Goal: Task Accomplishment & Management: Complete application form

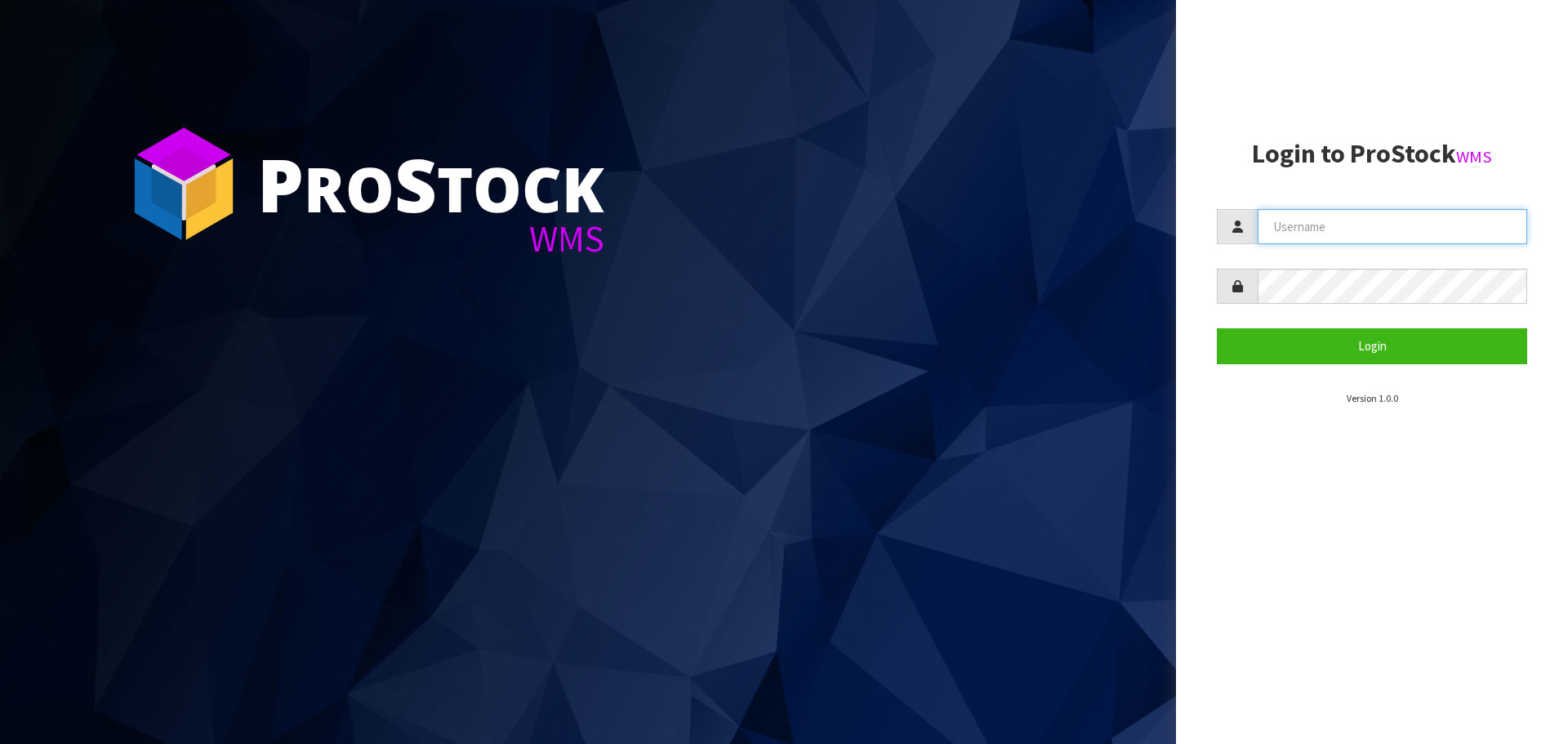
type input "[PERSON_NAME]"
drag, startPoint x: 1104, startPoint y: 330, endPoint x: 1353, endPoint y: 255, distance: 260.0
click at [1104, 330] on section "P ro S tock WMS" at bounding box center [588, 372] width 1176 height 744
click at [1417, 367] on section "Login to ProStock WMS JAMES Login Version 1.0.0" at bounding box center [1372, 273] width 310 height 267
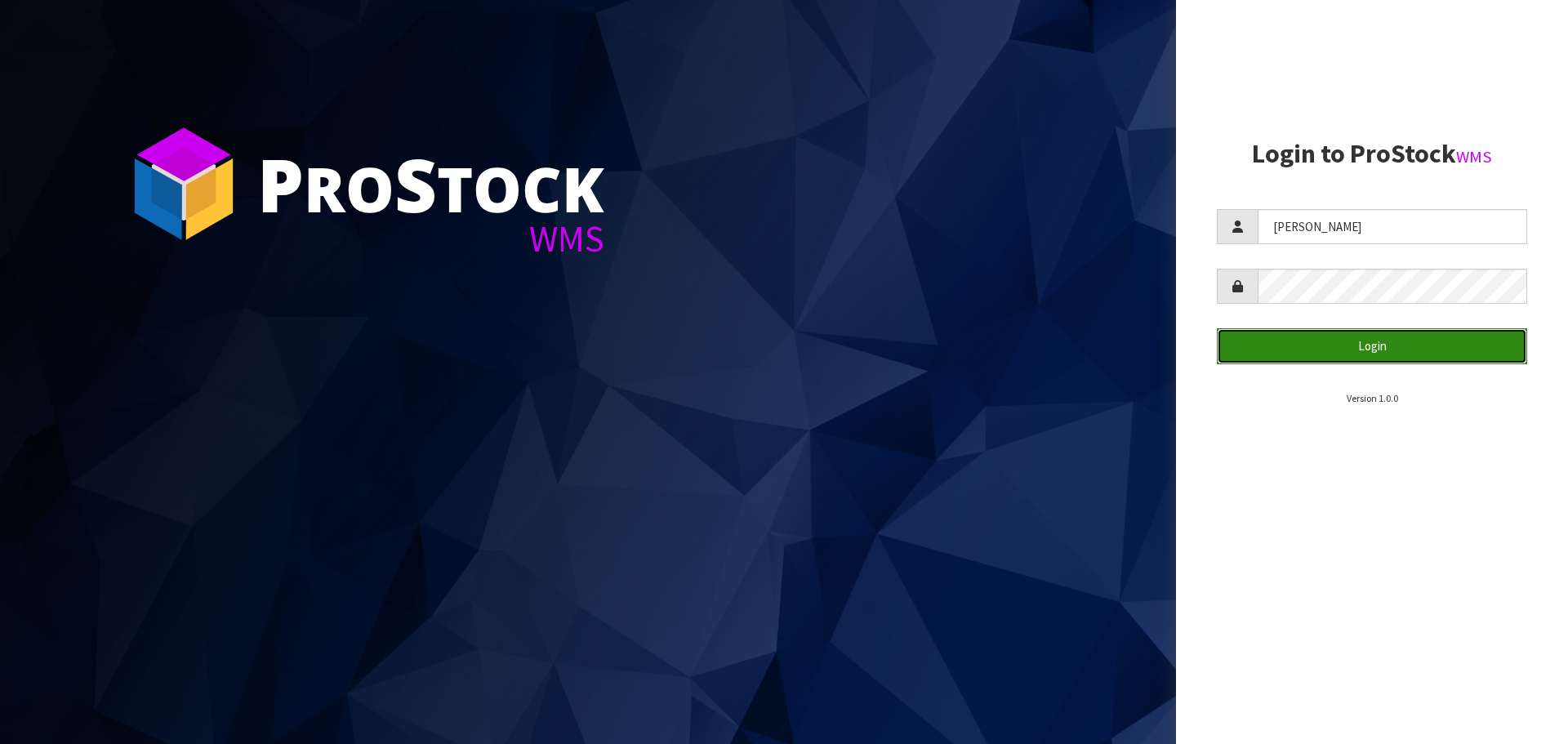
click at [1433, 347] on button "Login" at bounding box center [1372, 346] width 310 height 35
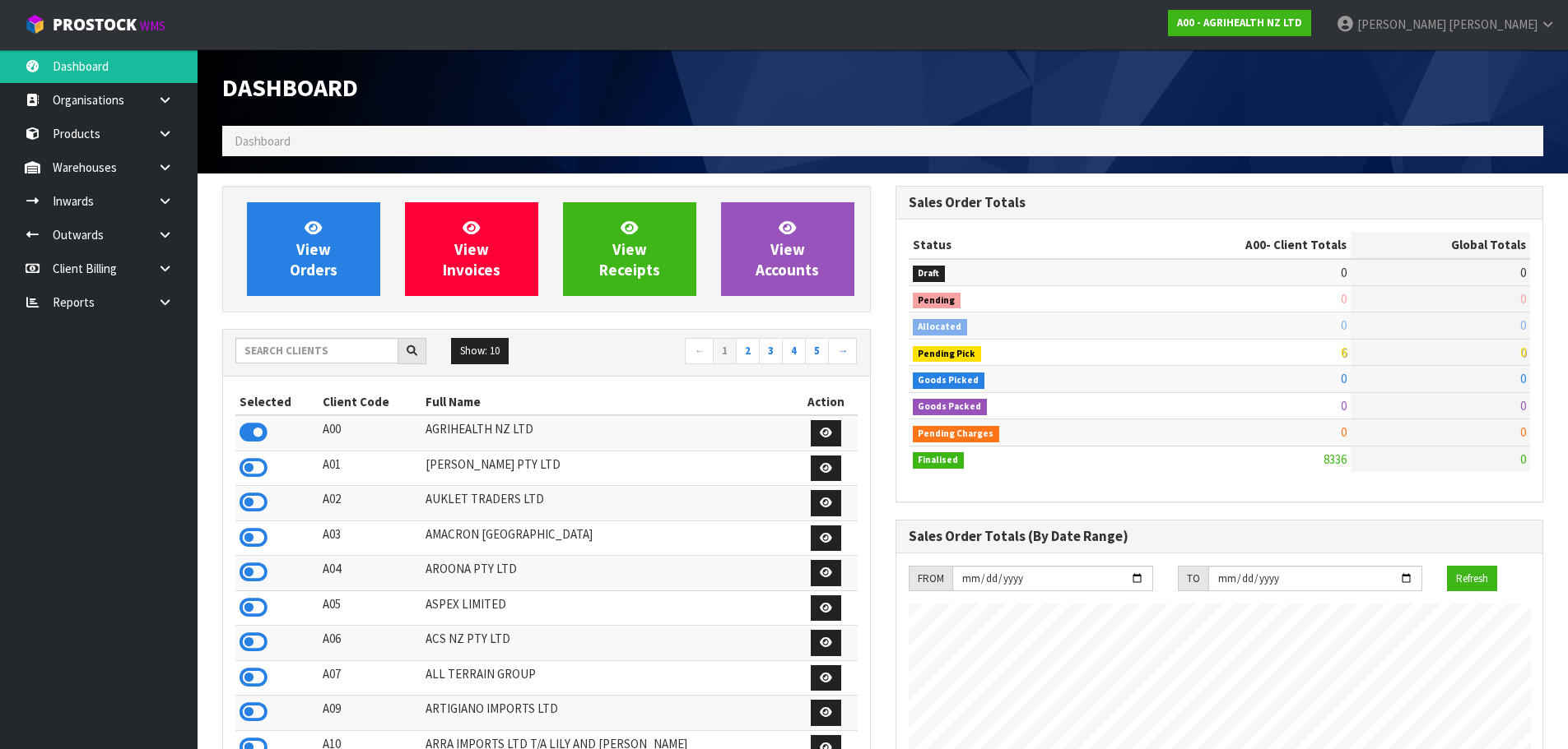
scroll to position [1246, 672]
click at [349, 349] on input "text" at bounding box center [316, 351] width 163 height 25
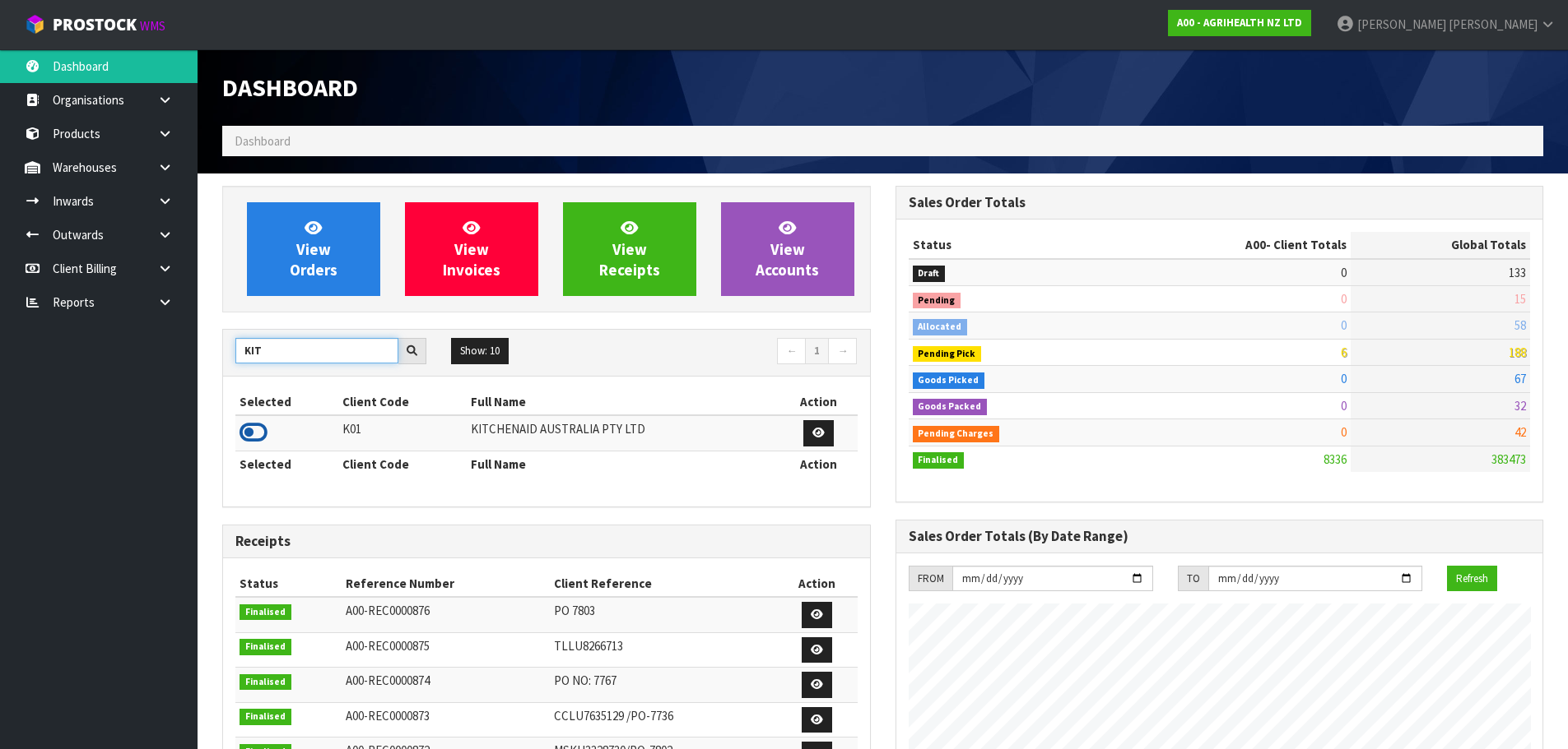
type input "KIT"
click at [247, 433] on icon at bounding box center [253, 432] width 28 height 24
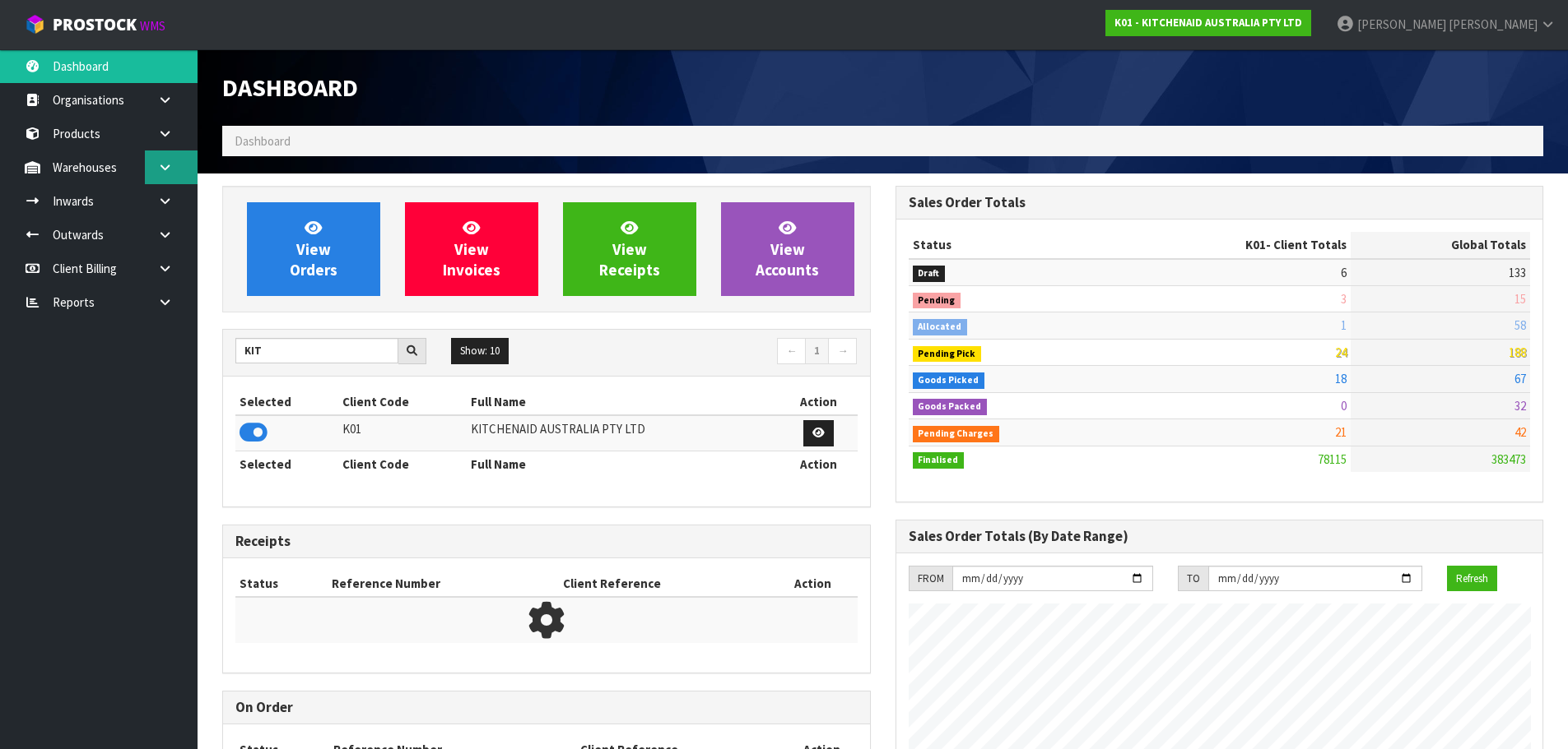
click at [168, 156] on link at bounding box center [171, 167] width 52 height 33
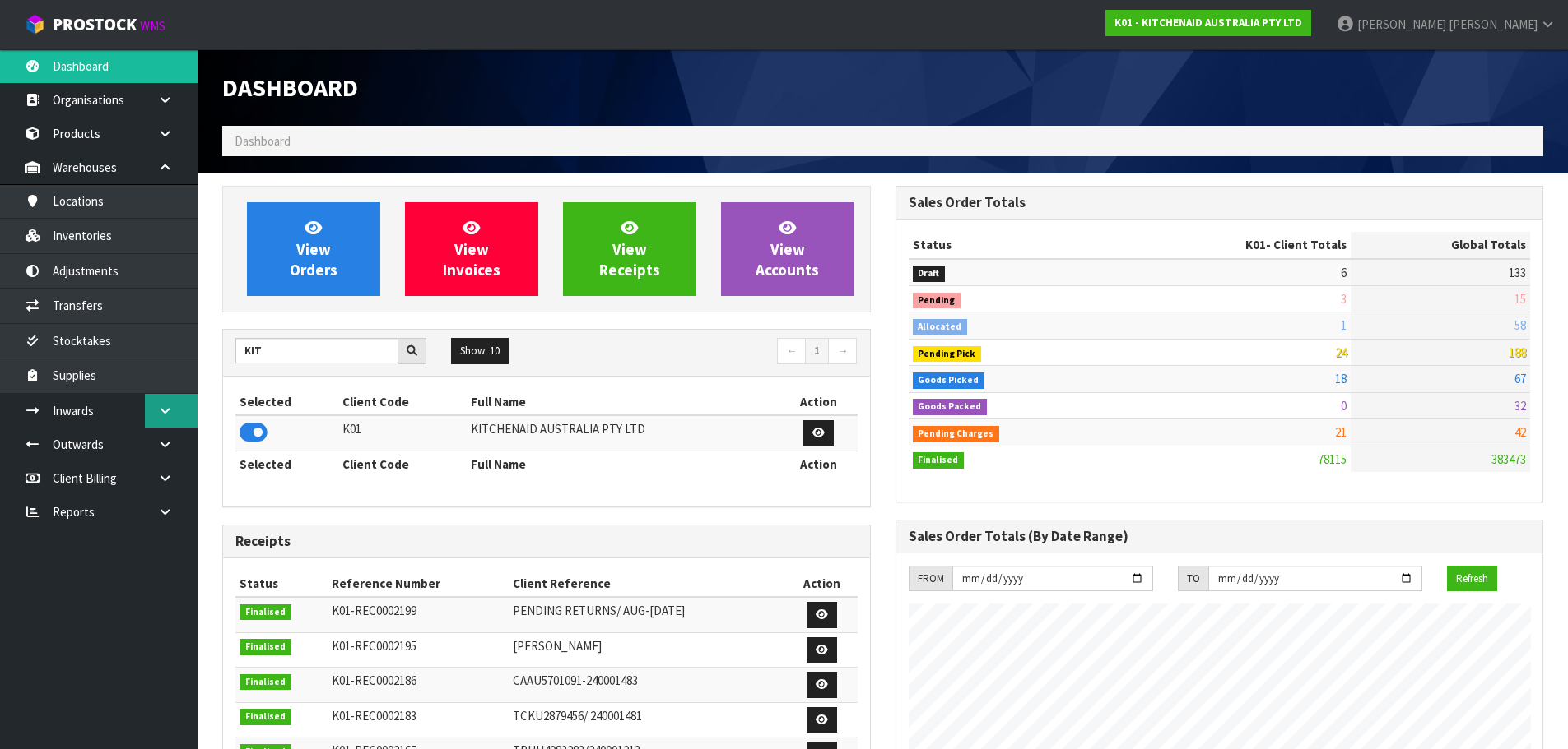
click at [176, 412] on link at bounding box center [171, 410] width 52 height 33
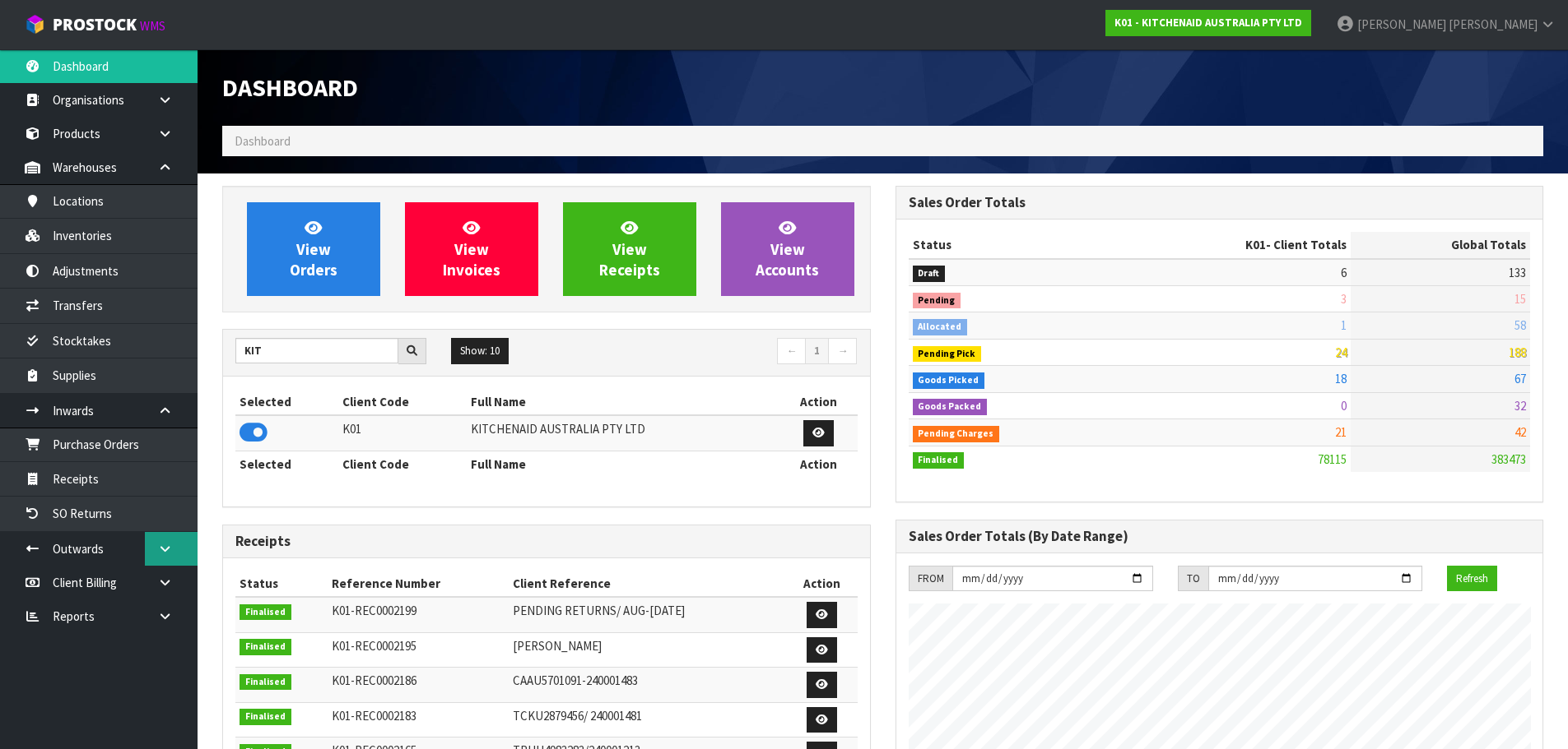
click at [153, 555] on link at bounding box center [171, 548] width 52 height 33
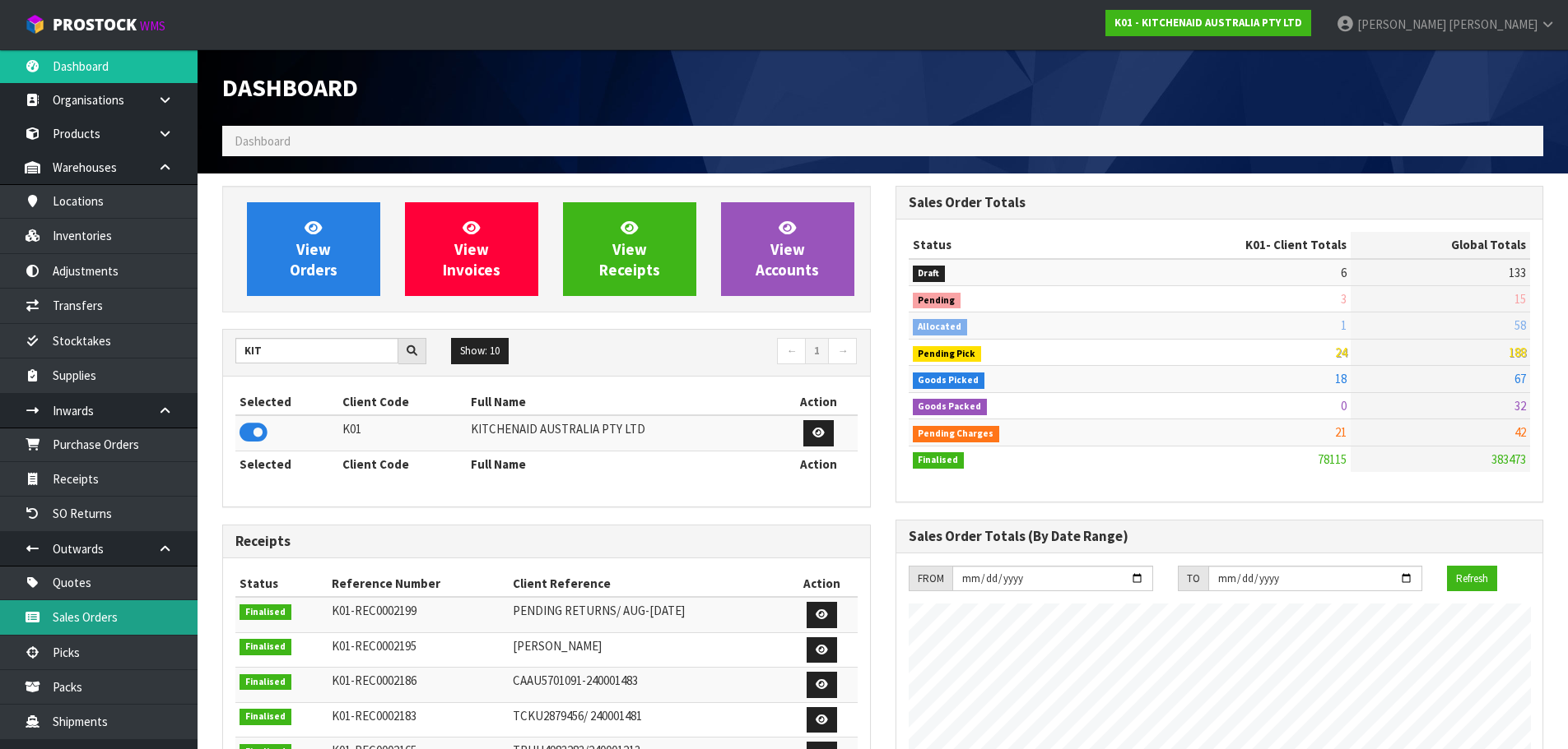
click at [128, 630] on link "Sales Orders" at bounding box center [99, 617] width 198 height 33
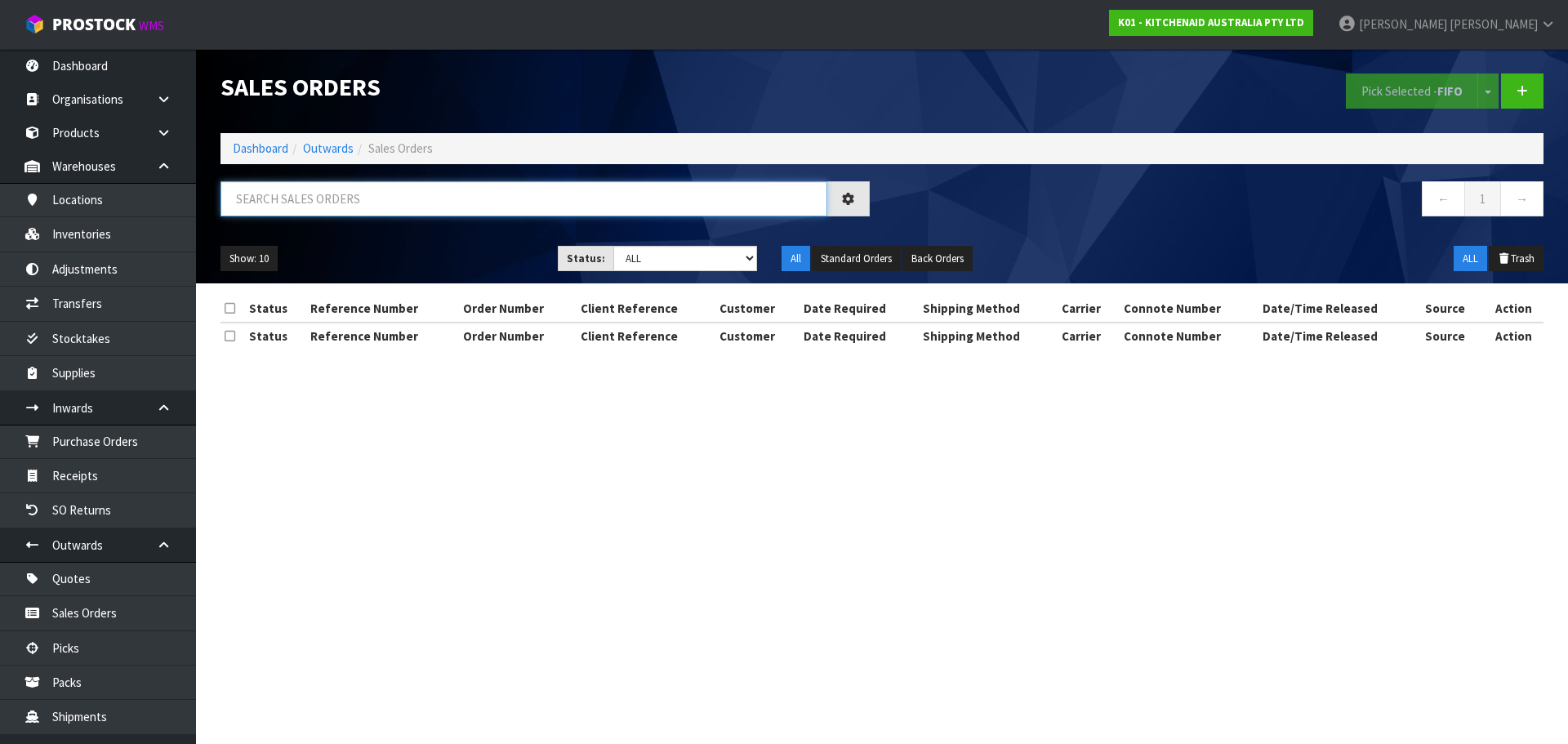
click at [425, 199] on input "text" at bounding box center [524, 198] width 607 height 35
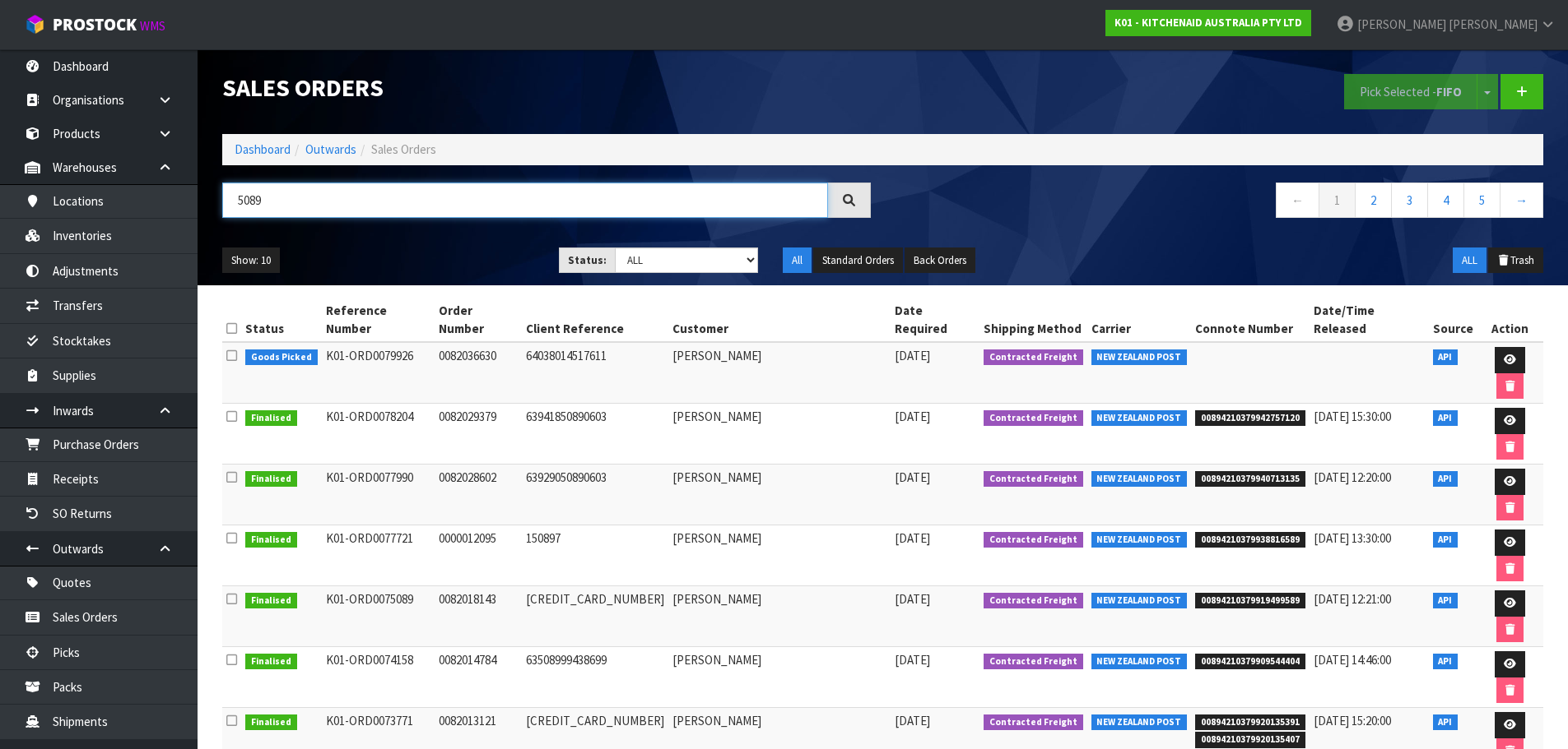
drag, startPoint x: 307, startPoint y: 202, endPoint x: 219, endPoint y: 234, distance: 93.6
click at [219, 234] on div "5089 ← 1 2 3 4 5 →" at bounding box center [882, 209] width 1346 height 52
type input "5089"
click at [961, 213] on nav "← 1 2 3 4 5 →" at bounding box center [1219, 202] width 648 height 41
click at [1503, 354] on icon at bounding box center [1509, 360] width 13 height 11
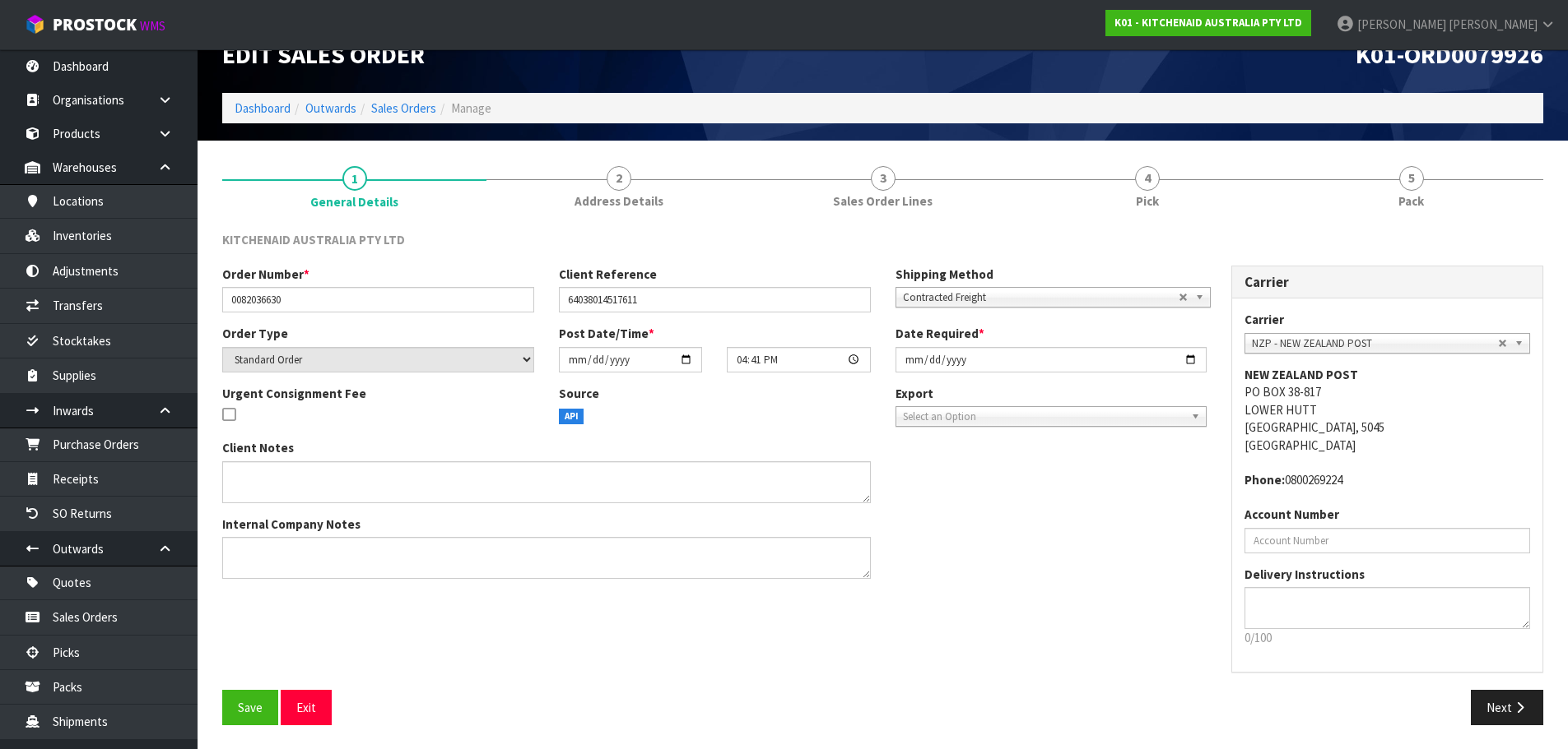
scroll to position [33, 0]
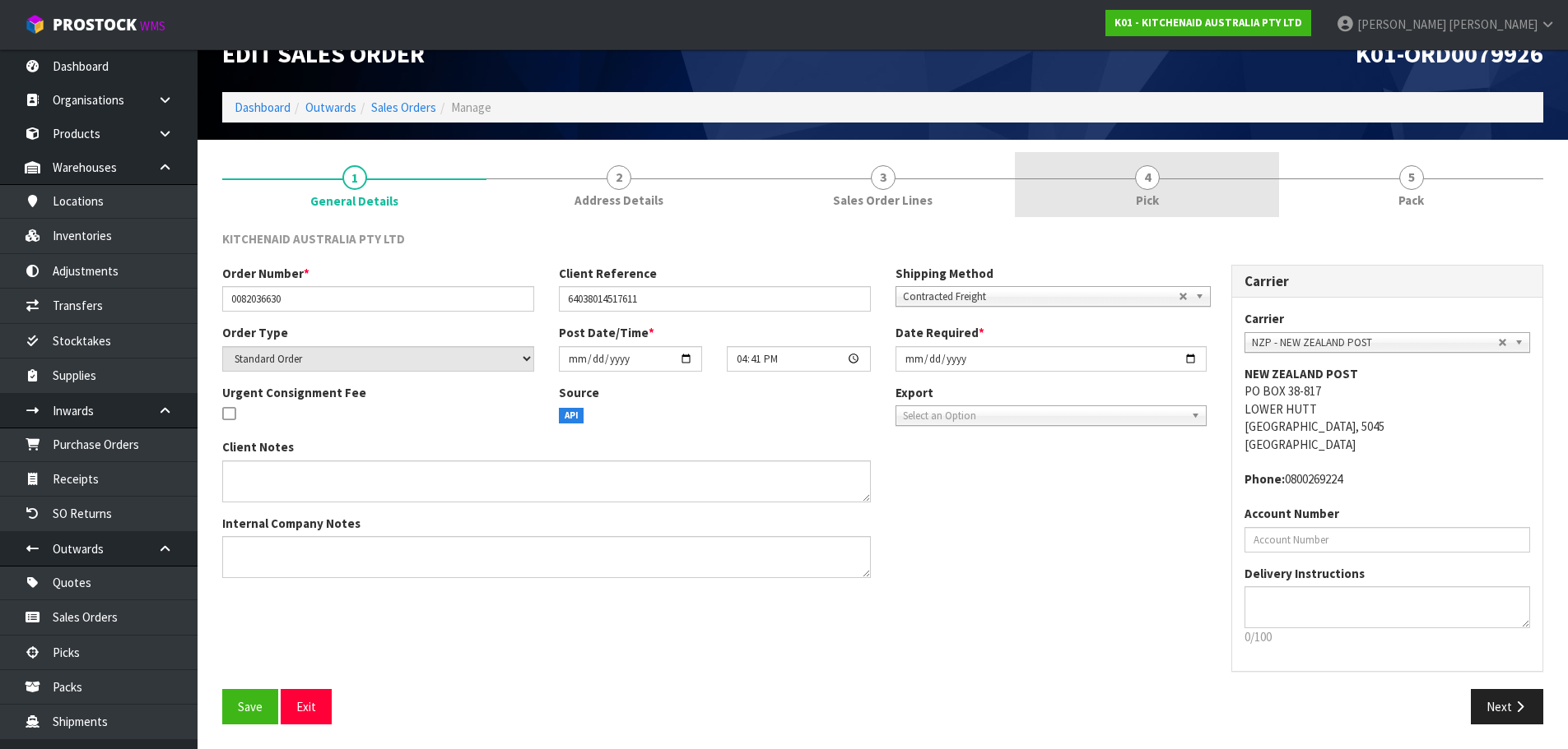
click at [1079, 189] on link "4 Pick" at bounding box center [1147, 184] width 264 height 65
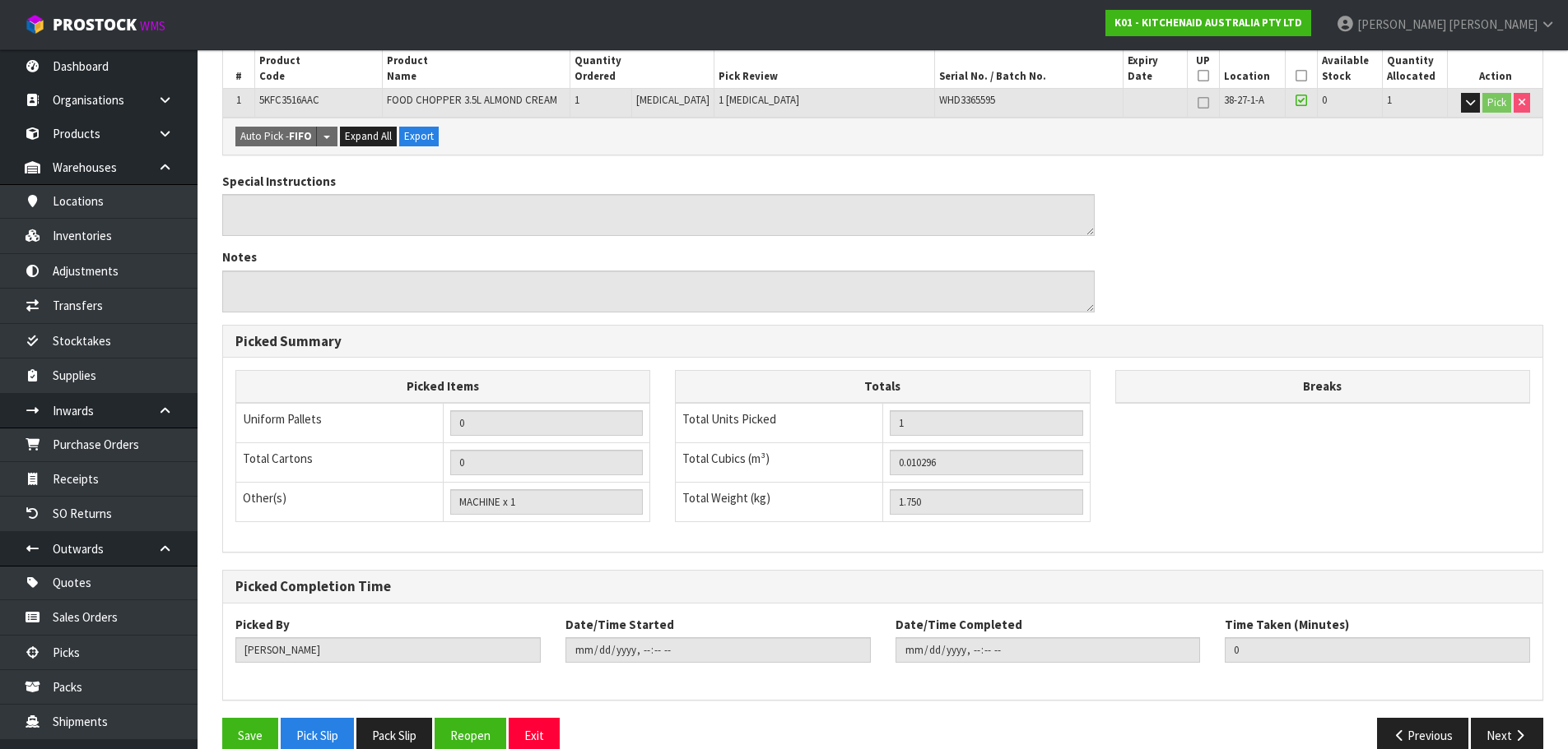
scroll to position [336, 0]
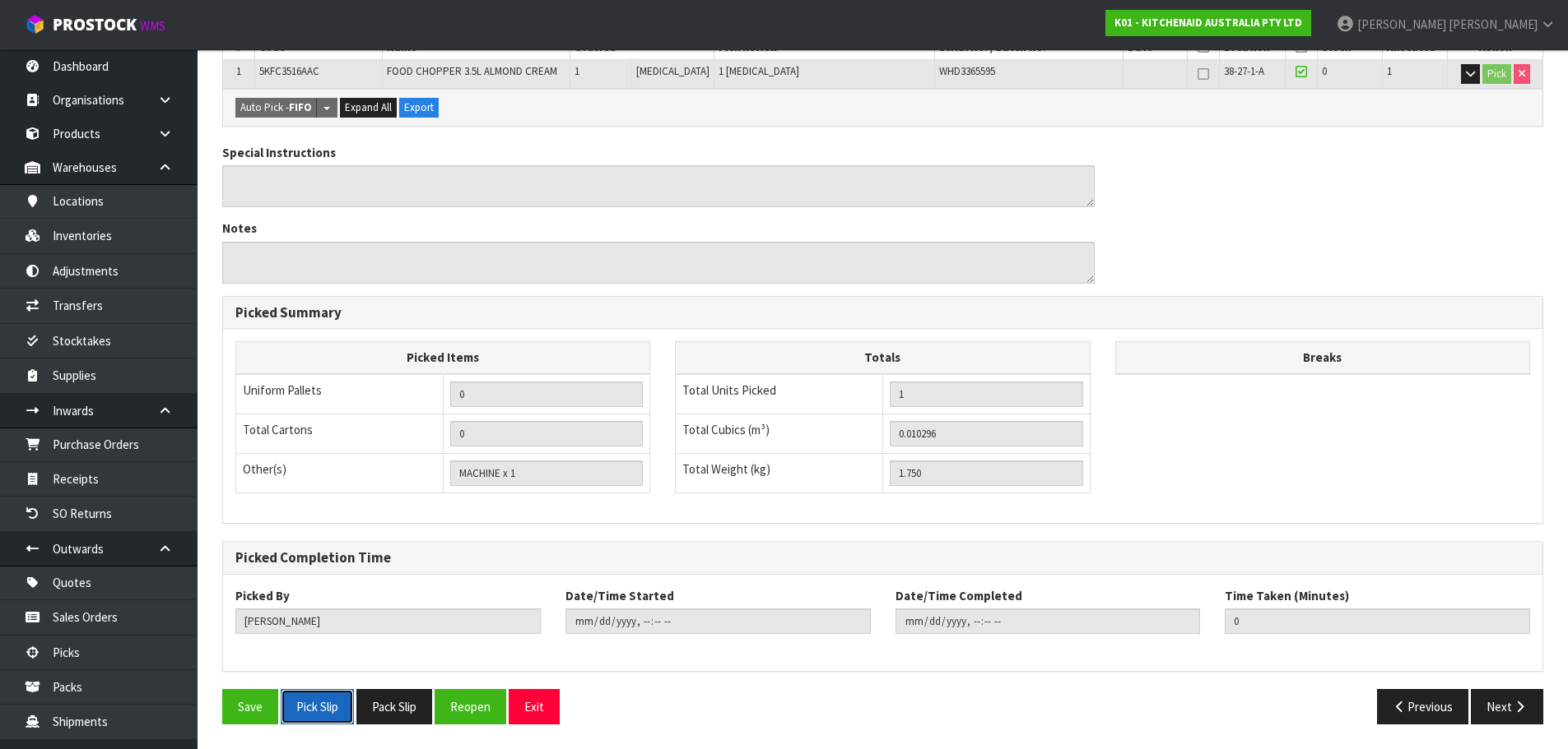
click at [343, 706] on button "Pick Slip" at bounding box center [316, 707] width 73 height 35
click at [1276, 20] on strong "K01 - KITCHENAID AUSTRALIA PTY LTD" at bounding box center [1208, 22] width 188 height 14
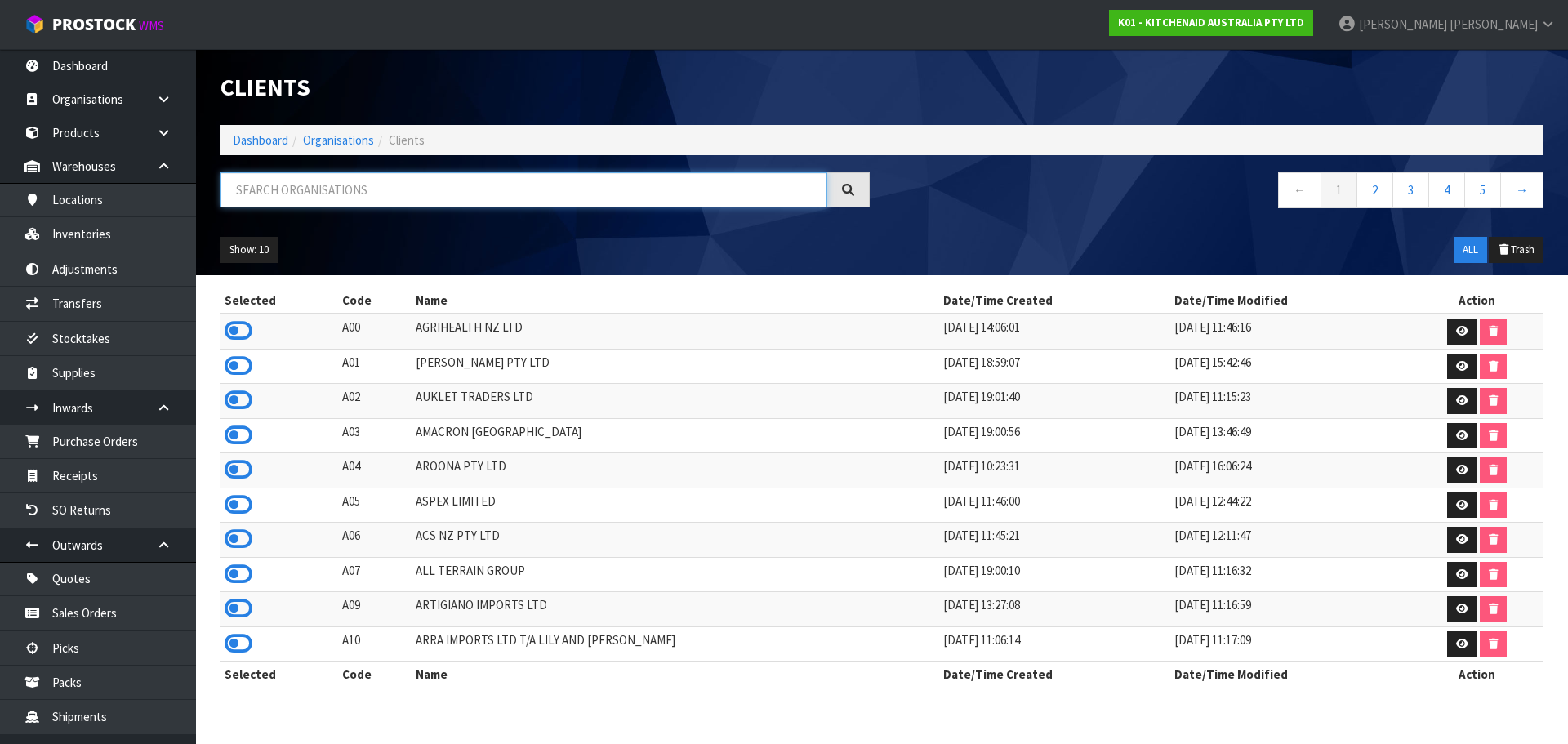
click at [324, 201] on input "text" at bounding box center [524, 189] width 607 height 35
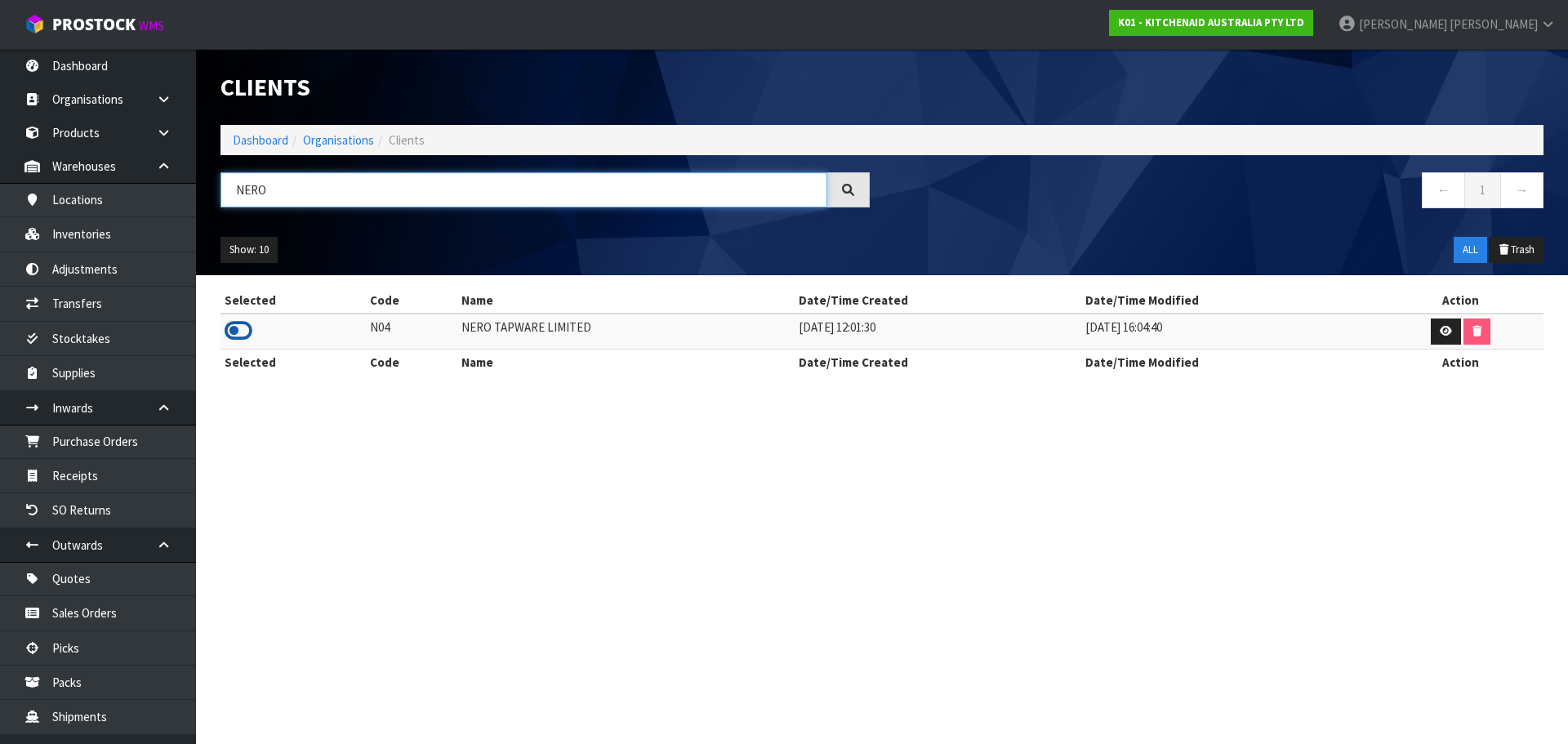
type input "NERO"
click at [246, 335] on icon at bounding box center [238, 330] width 28 height 24
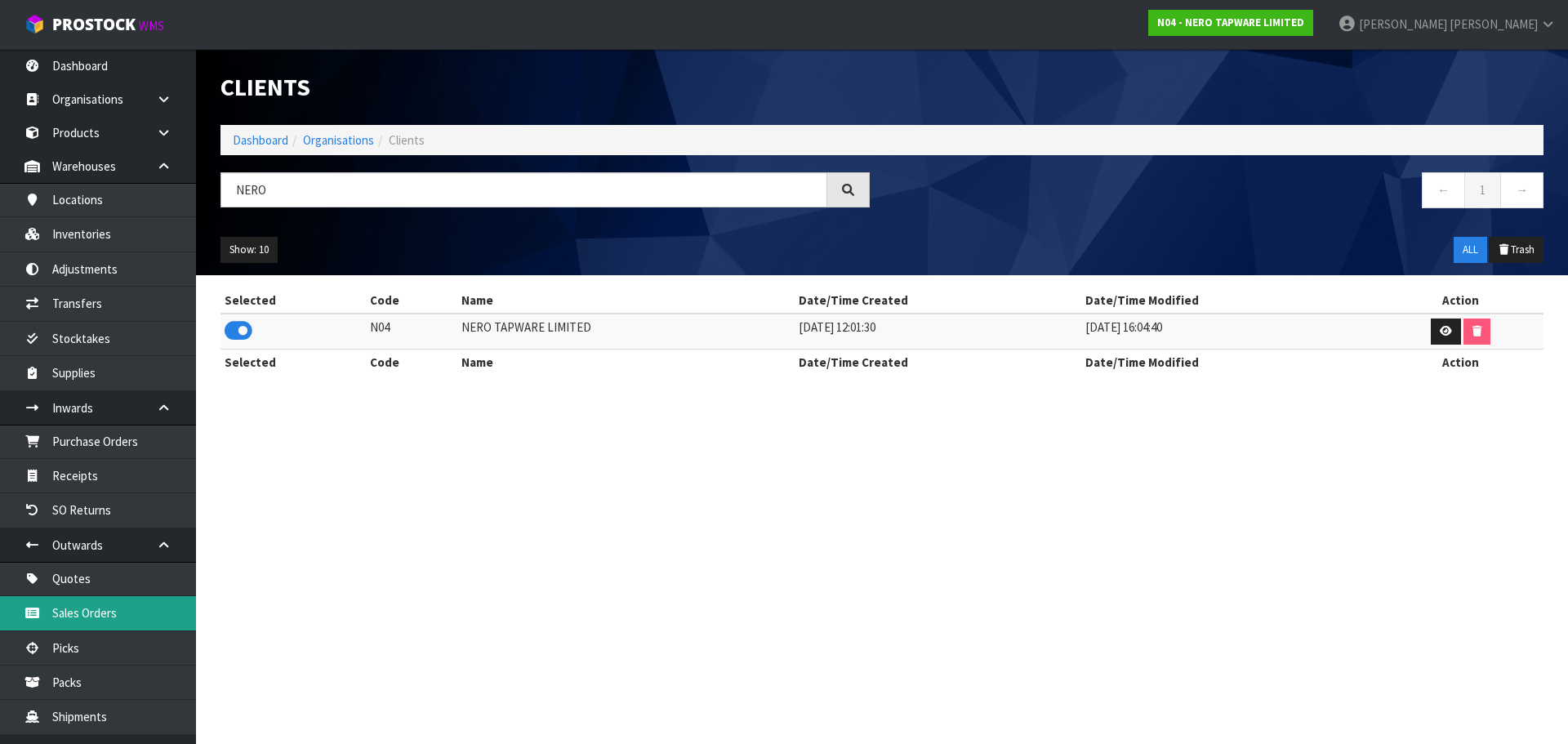
click at [103, 614] on link "Sales Orders" at bounding box center [98, 613] width 196 height 33
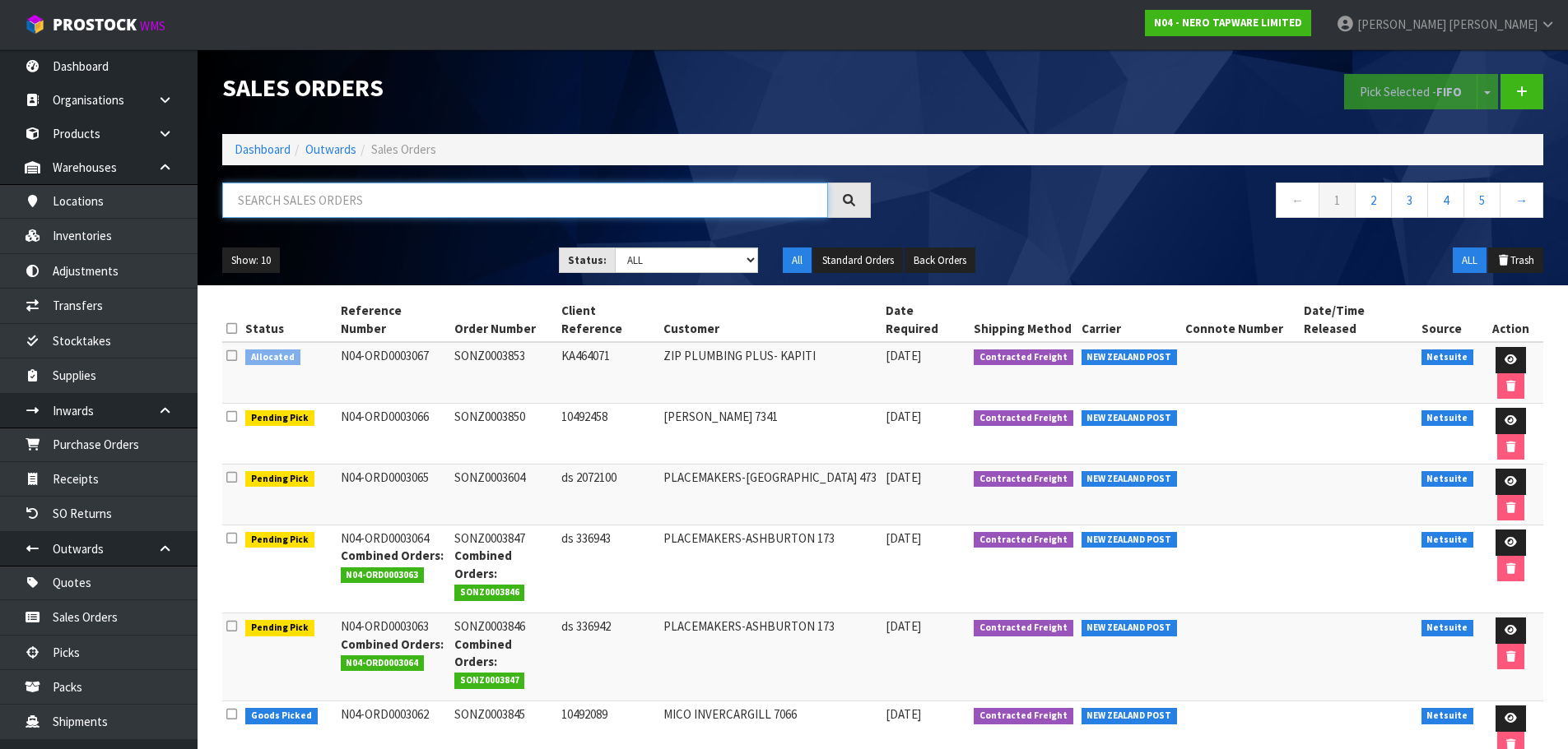
click at [439, 217] on input "text" at bounding box center [525, 200] width 606 height 35
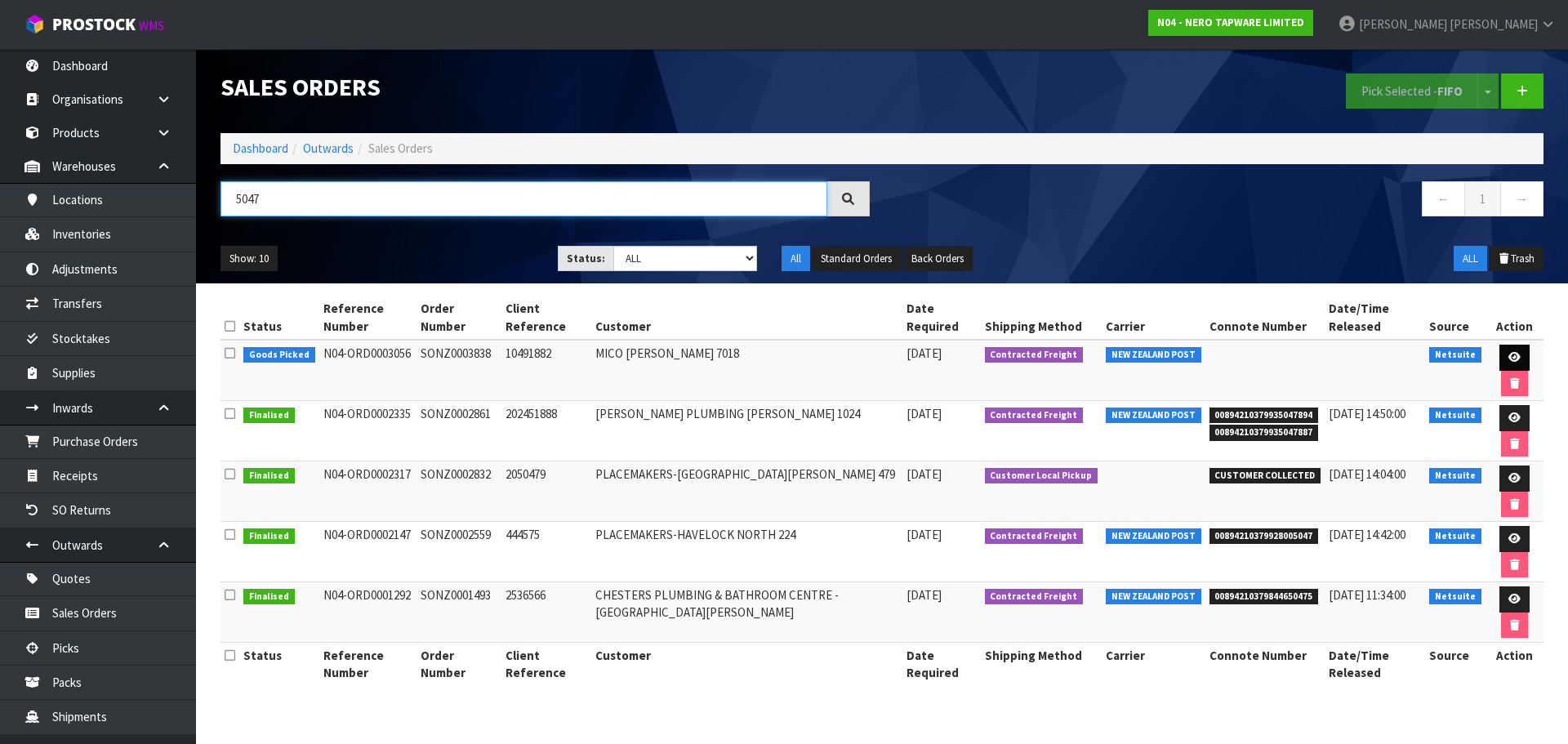
type input "5047"
click at [1512, 355] on icon at bounding box center [1515, 357] width 13 height 11
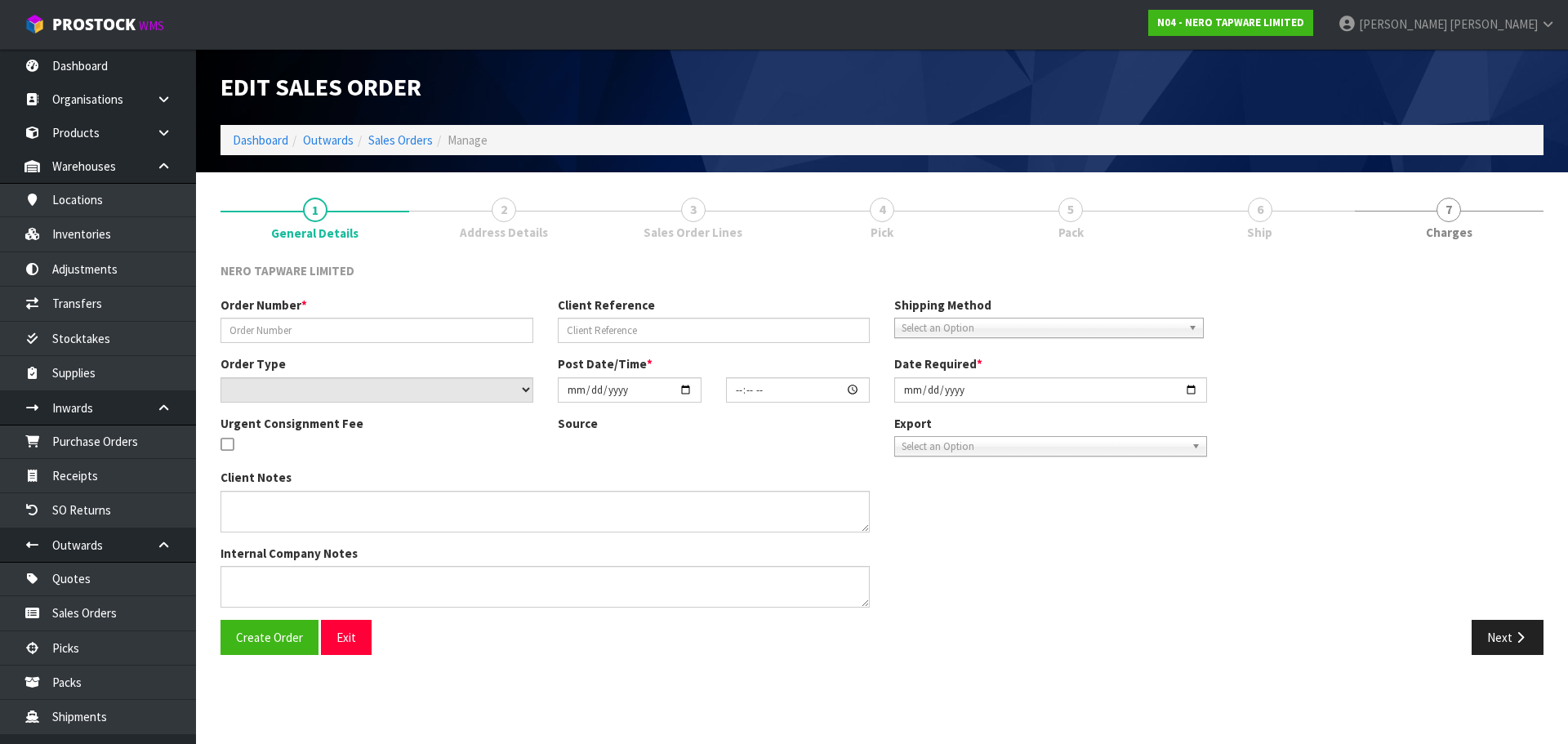
type input "SONZ0003838"
type input "10491882"
select select "number:0"
type input "2025-09-29"
type input "15:15:05.000"
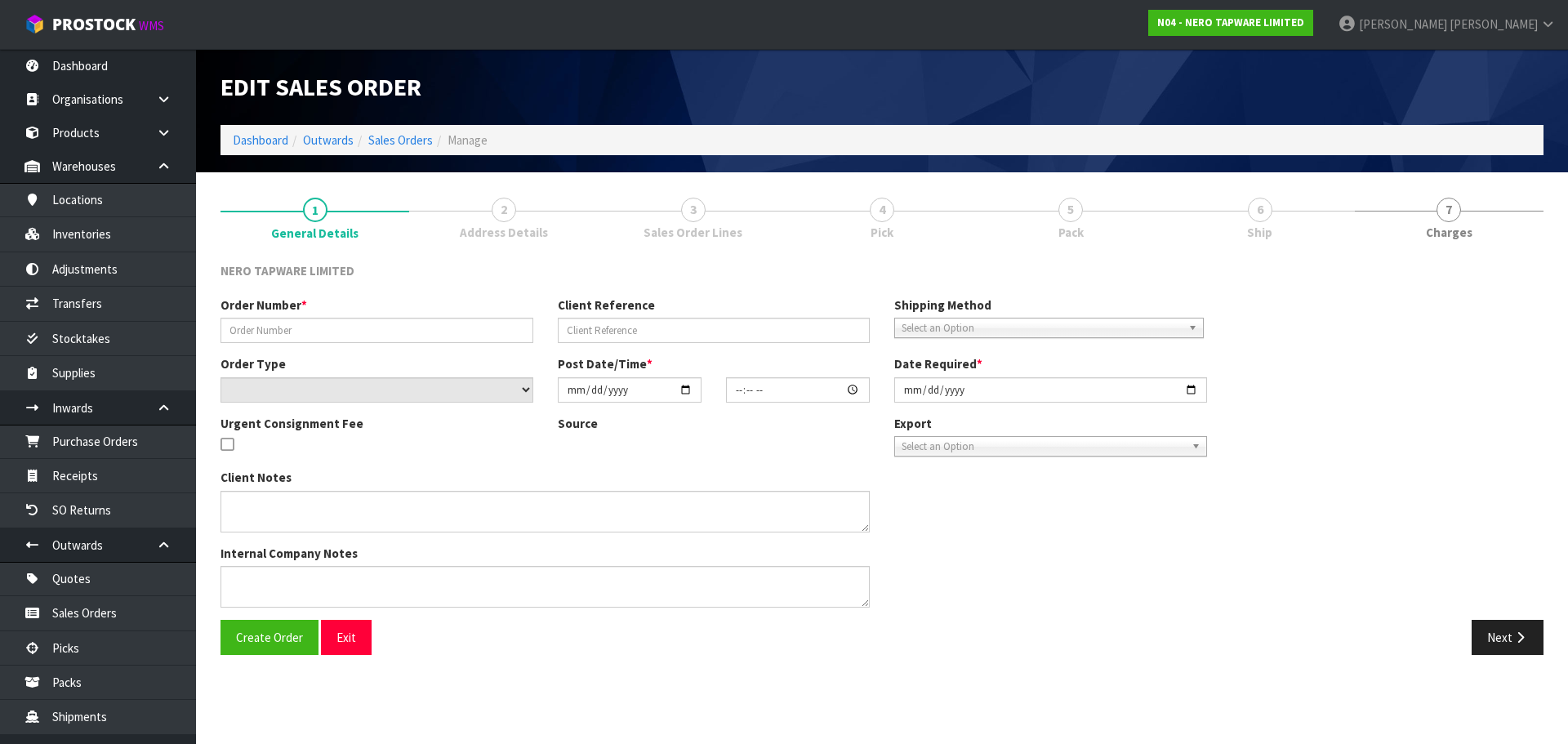
type input "2025-09-30"
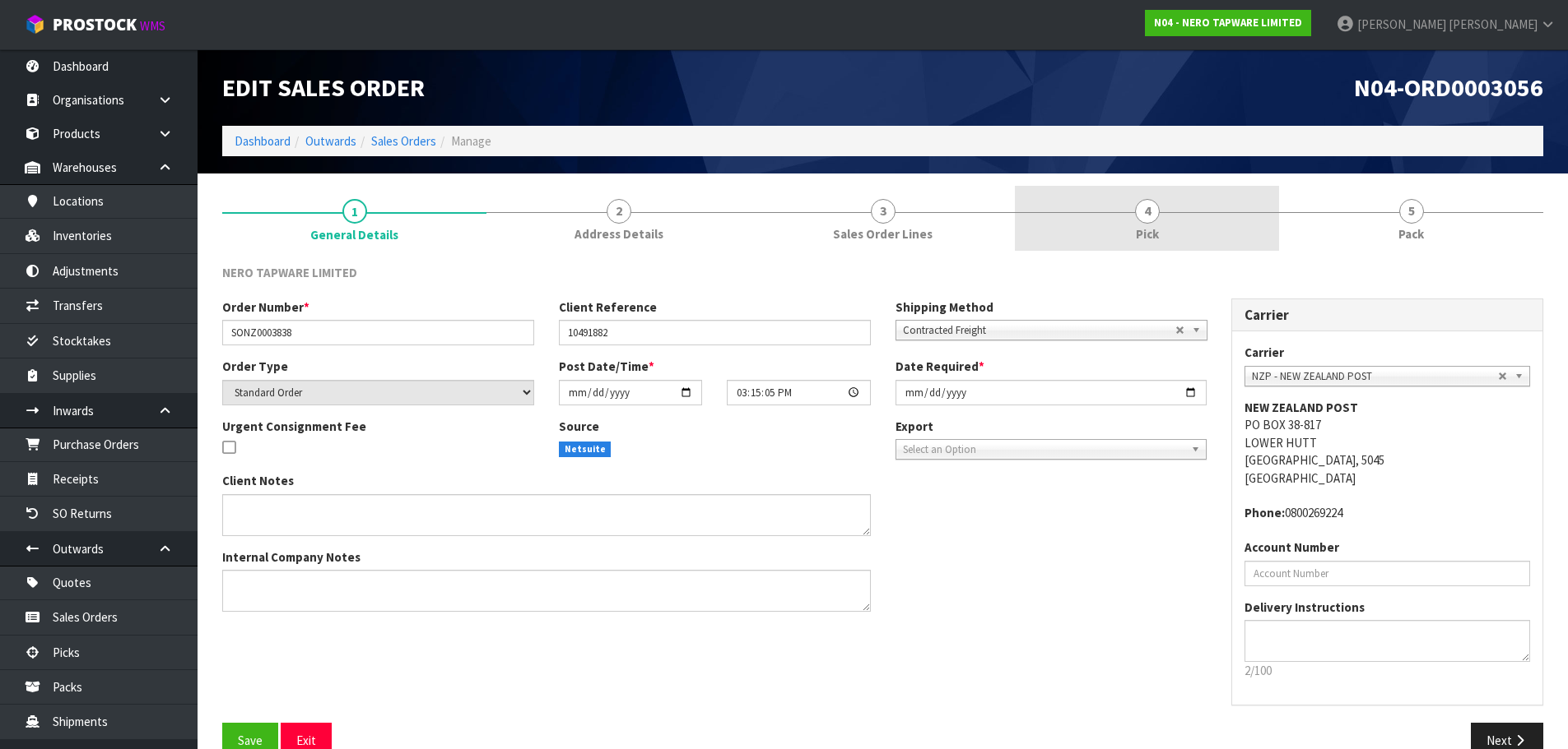
click at [1183, 235] on link "4 Pick" at bounding box center [1147, 219] width 264 height 65
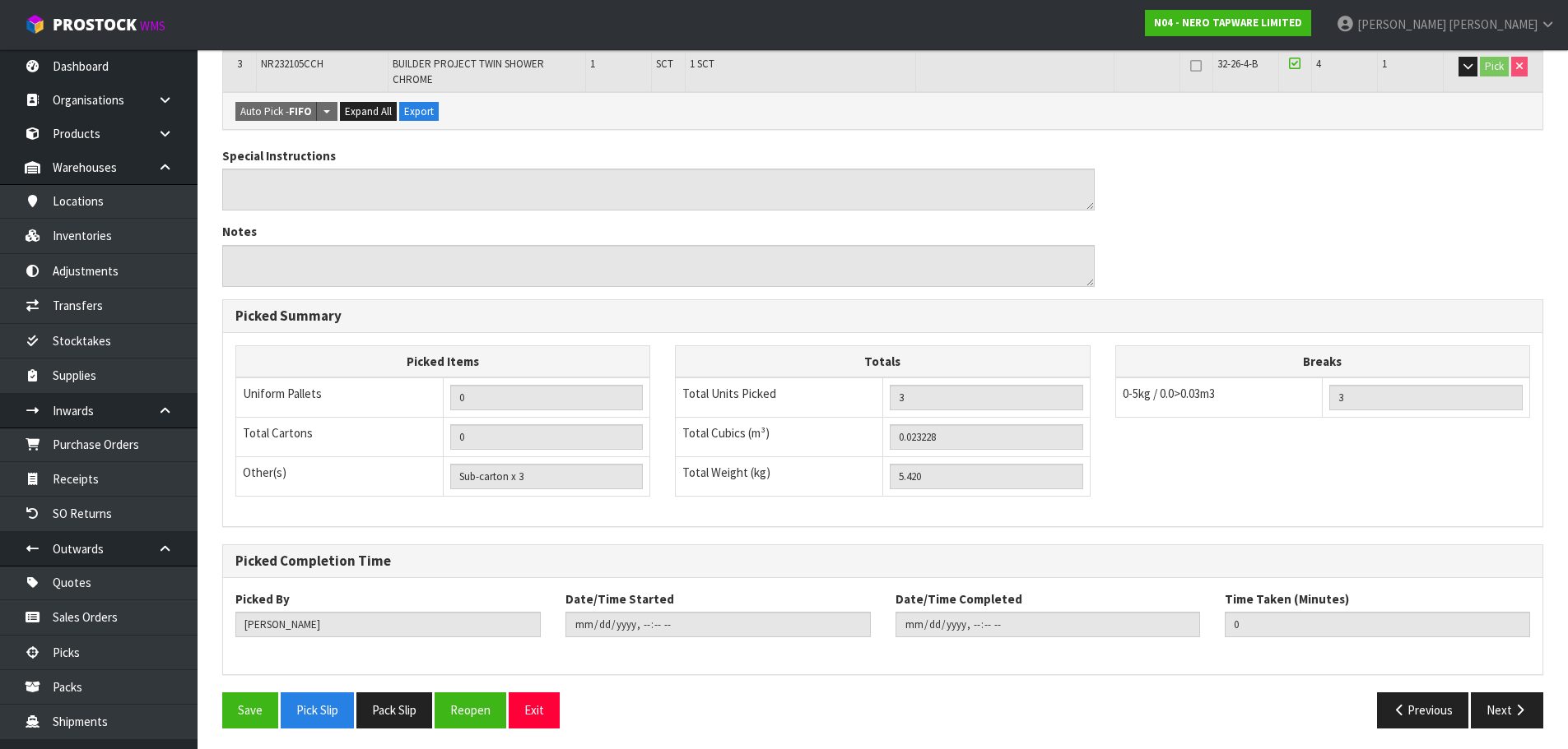
scroll to position [430, 0]
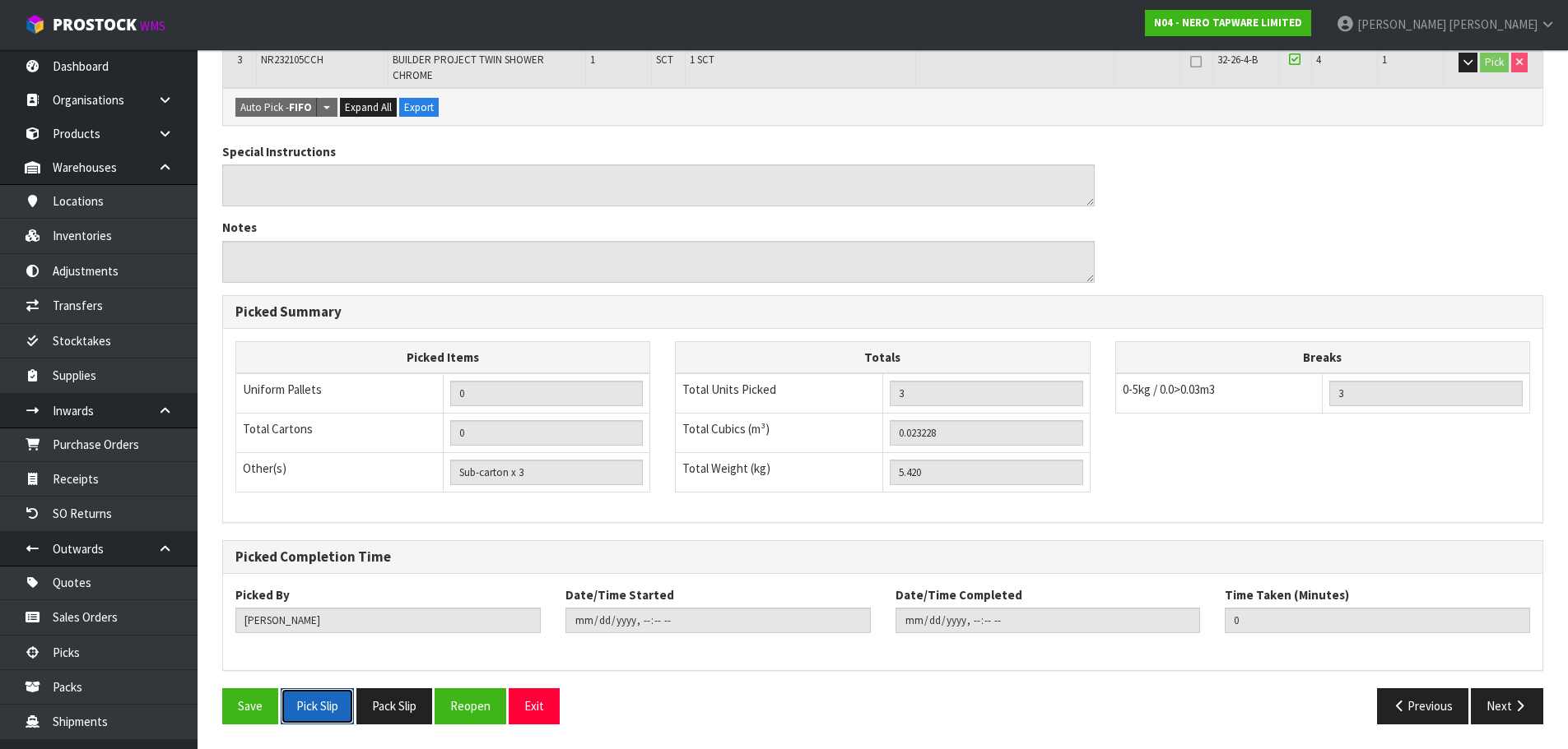
drag, startPoint x: 334, startPoint y: 697, endPoint x: 1540, endPoint y: 274, distance: 1278.0
click at [334, 697] on button "Pick Slip" at bounding box center [316, 706] width 73 height 35
click at [1301, 18] on strong "N04 - NERO TAPWARE LIMITED" at bounding box center [1228, 22] width 148 height 14
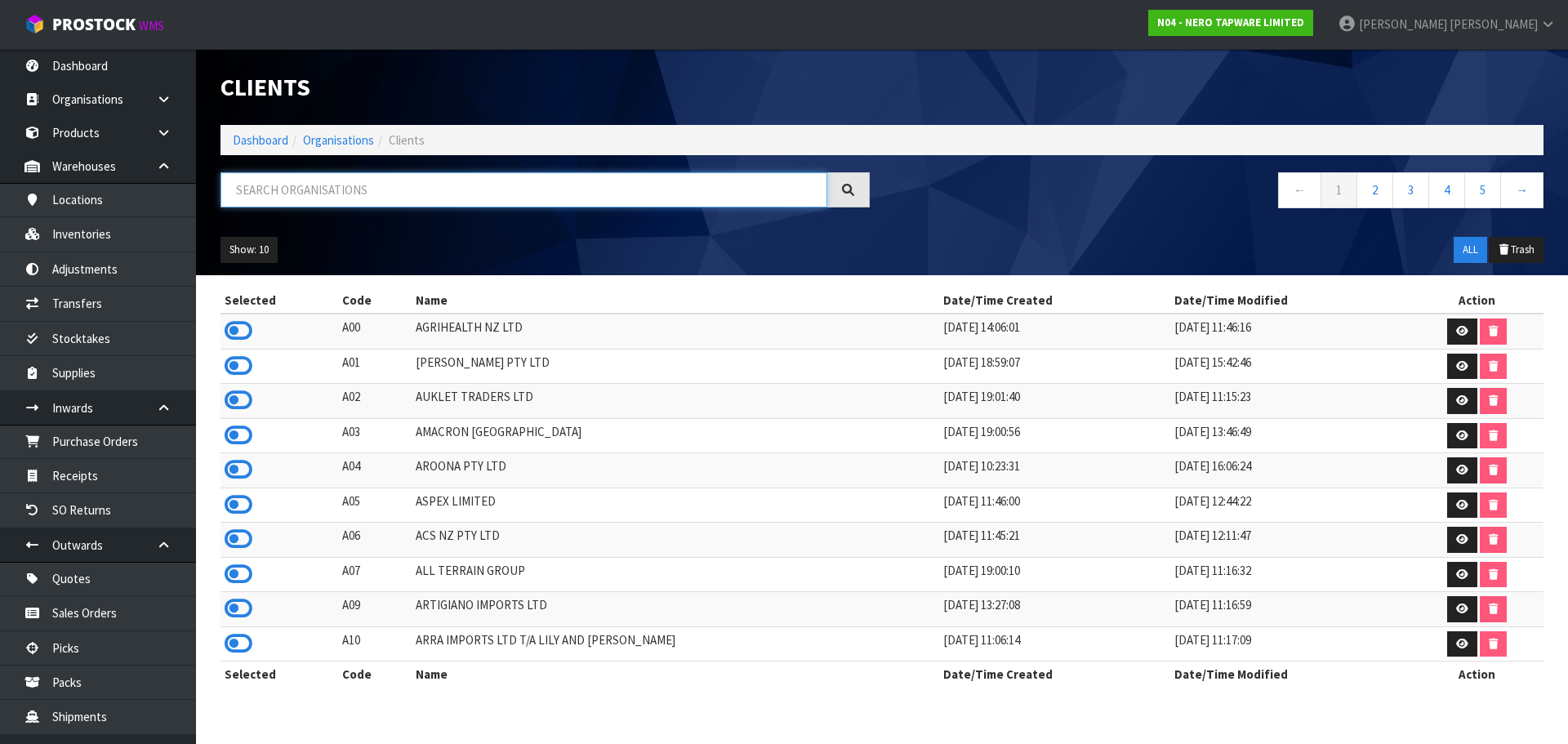
click at [492, 199] on input "text" at bounding box center [524, 189] width 607 height 35
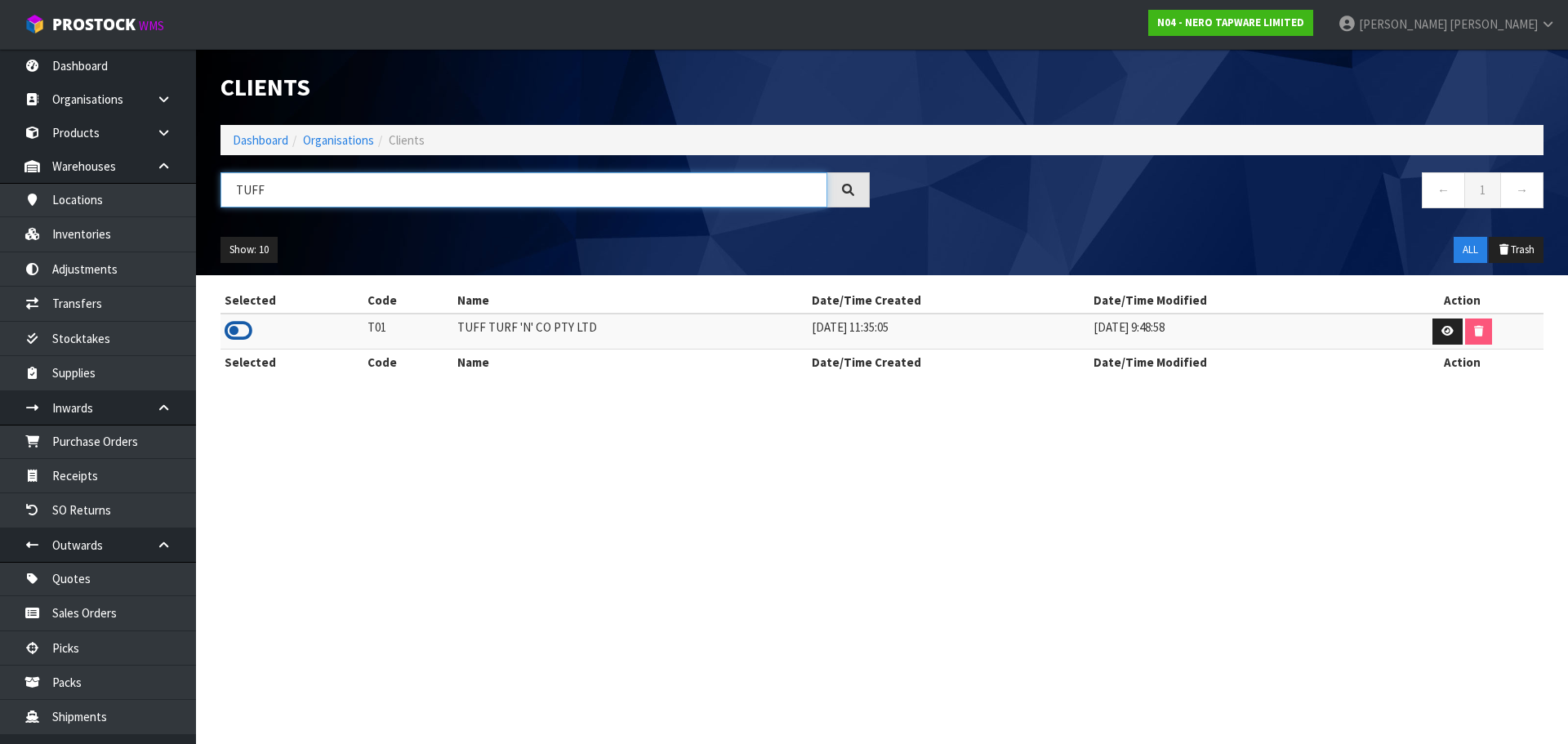
type input "TUFF"
click at [232, 337] on icon at bounding box center [238, 330] width 28 height 24
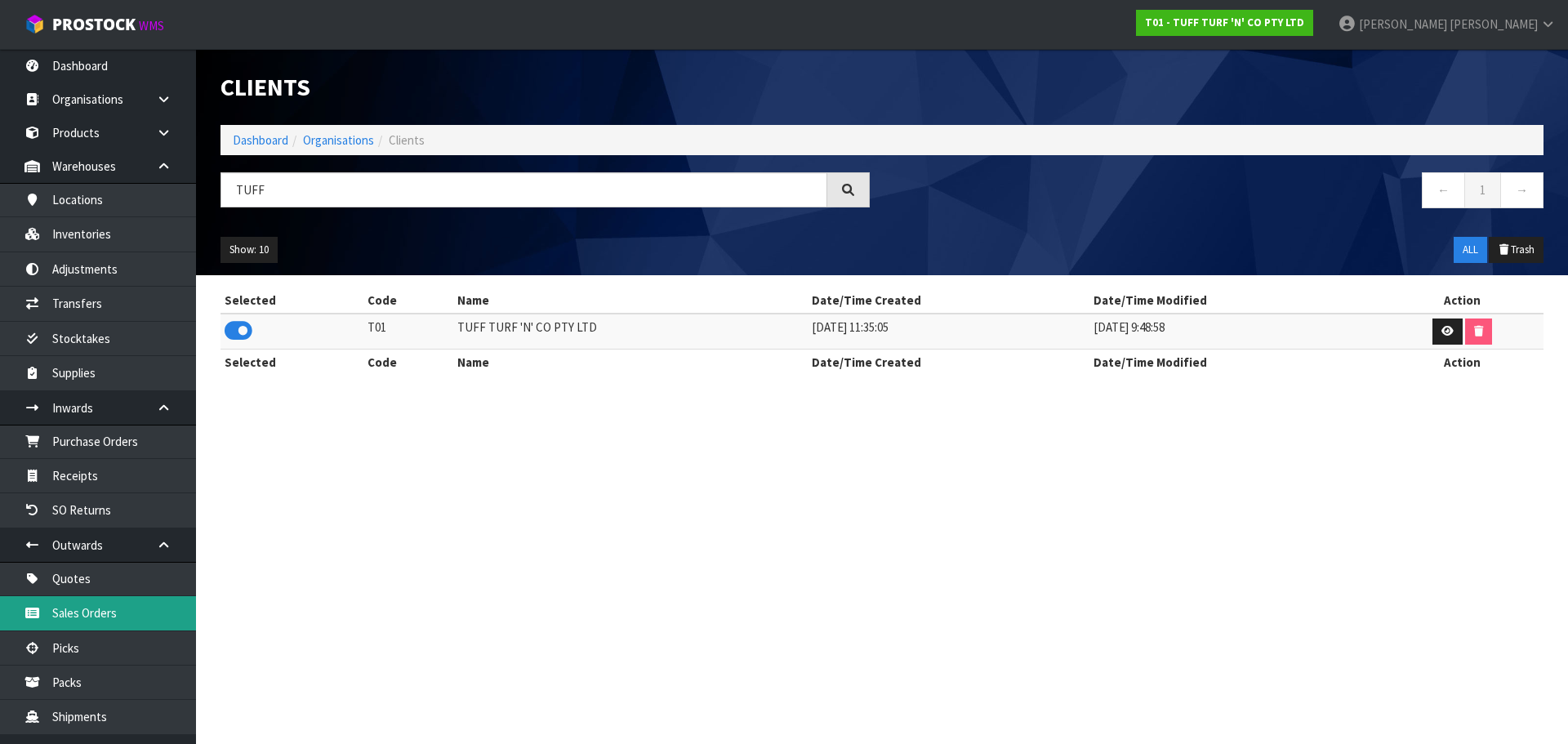
drag, startPoint x: 139, startPoint y: 619, endPoint x: 411, endPoint y: 553, distance: 279.9
click at [140, 617] on link "Sales Orders" at bounding box center [98, 613] width 196 height 33
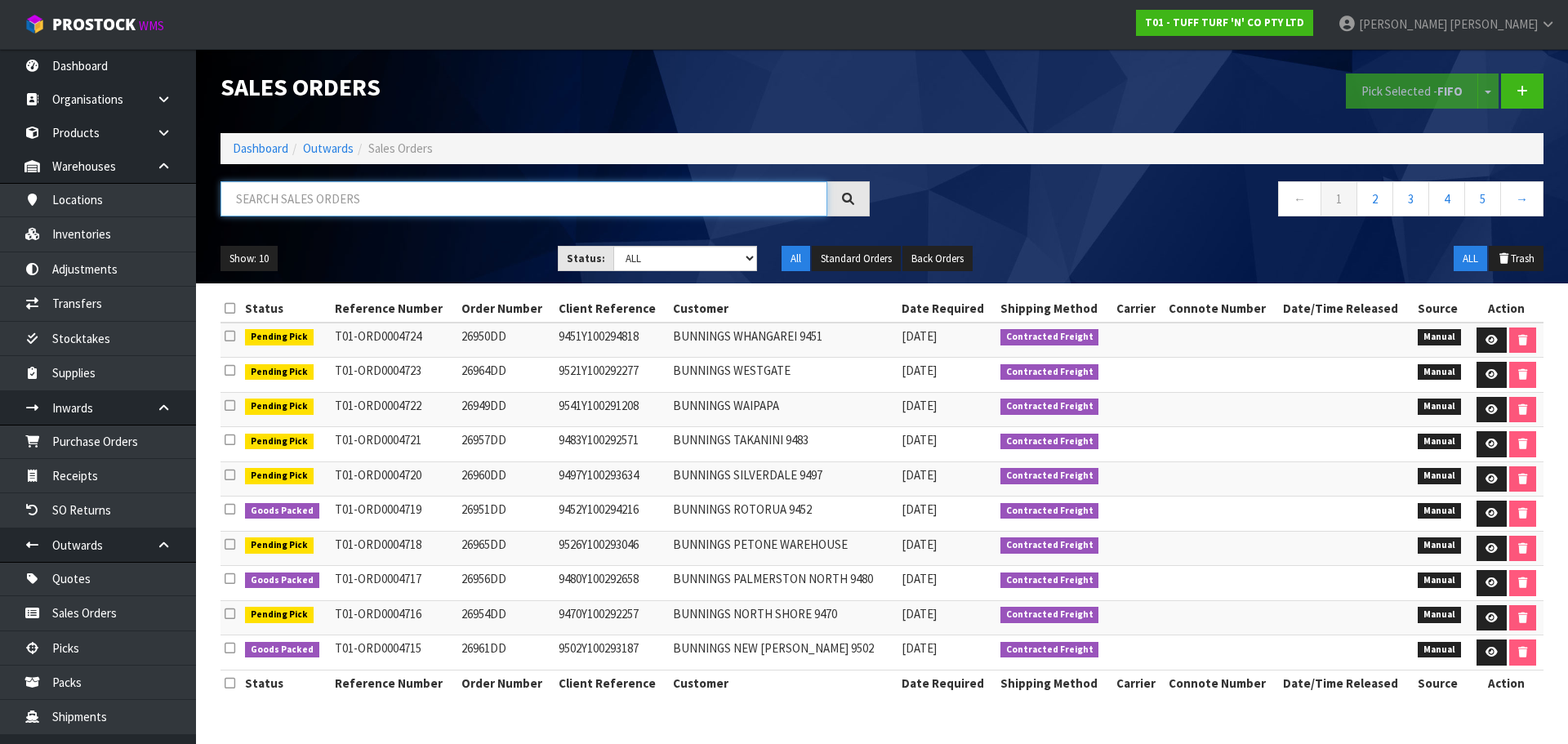
click at [371, 209] on input "text" at bounding box center [524, 198] width 607 height 35
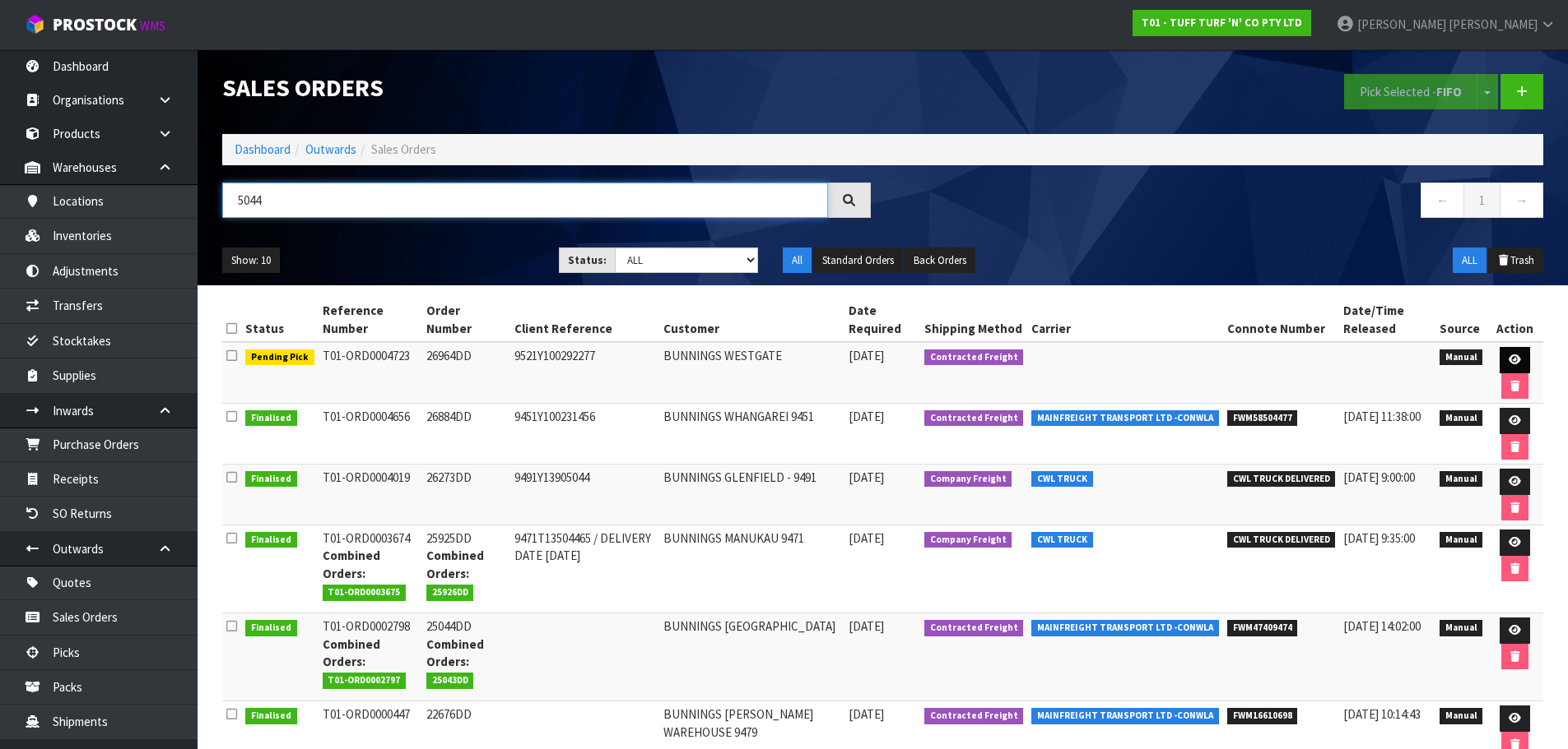
type input "5044"
click at [1511, 357] on icon at bounding box center [1515, 360] width 13 height 11
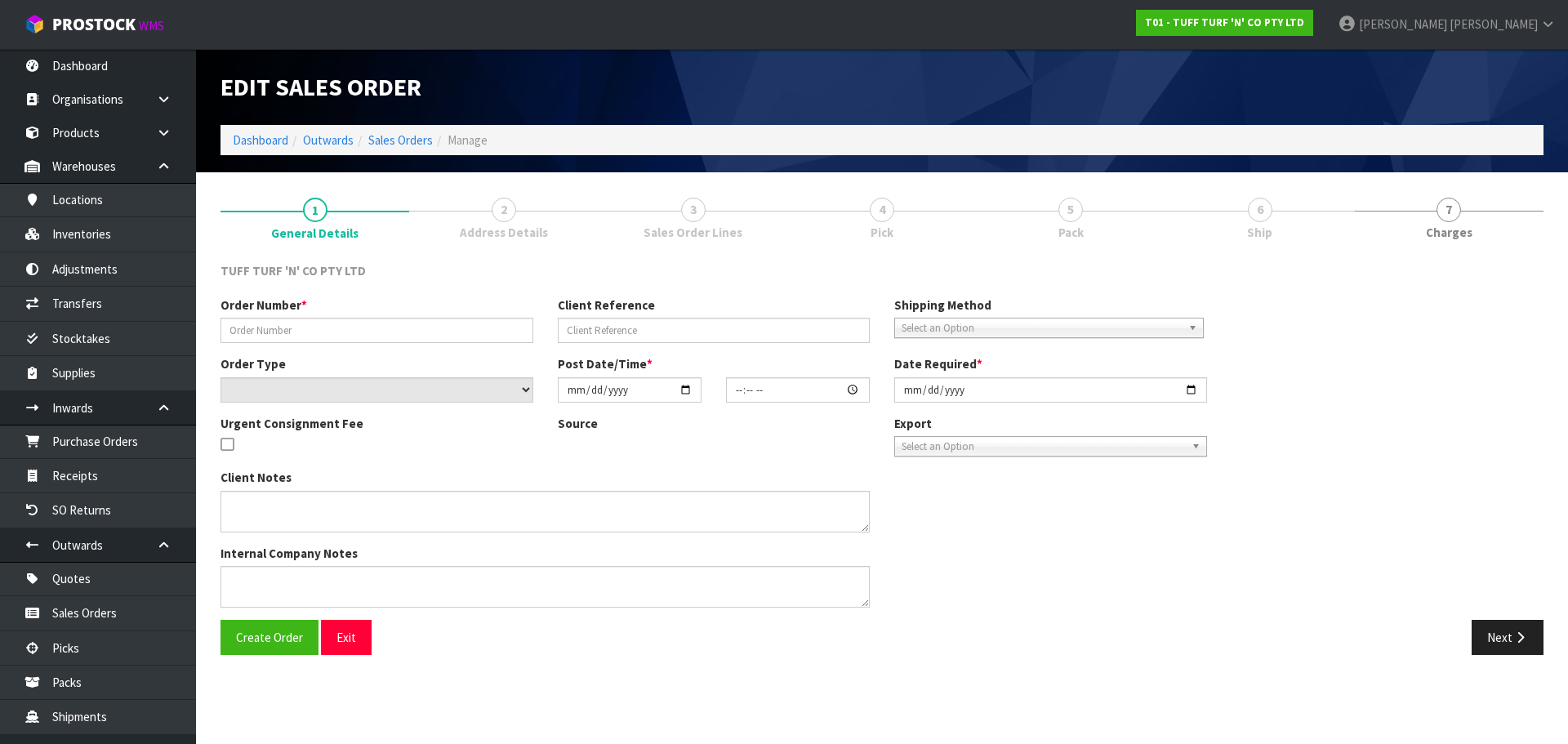
type input "26964DD"
type input "9521Y100292277"
select select "number:0"
type input "2025-09-29"
type input "15:04:00.000"
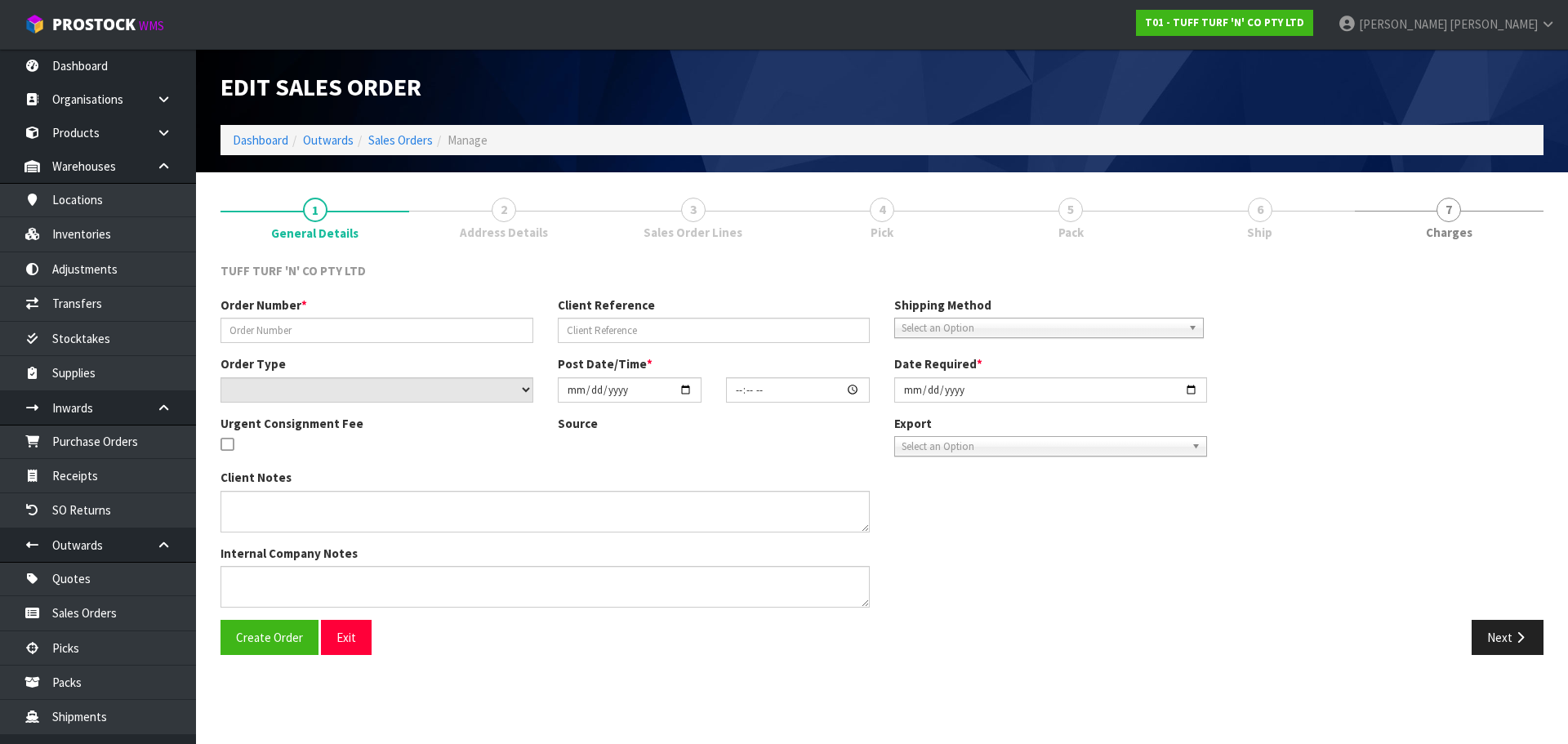
type input "2025-09-30"
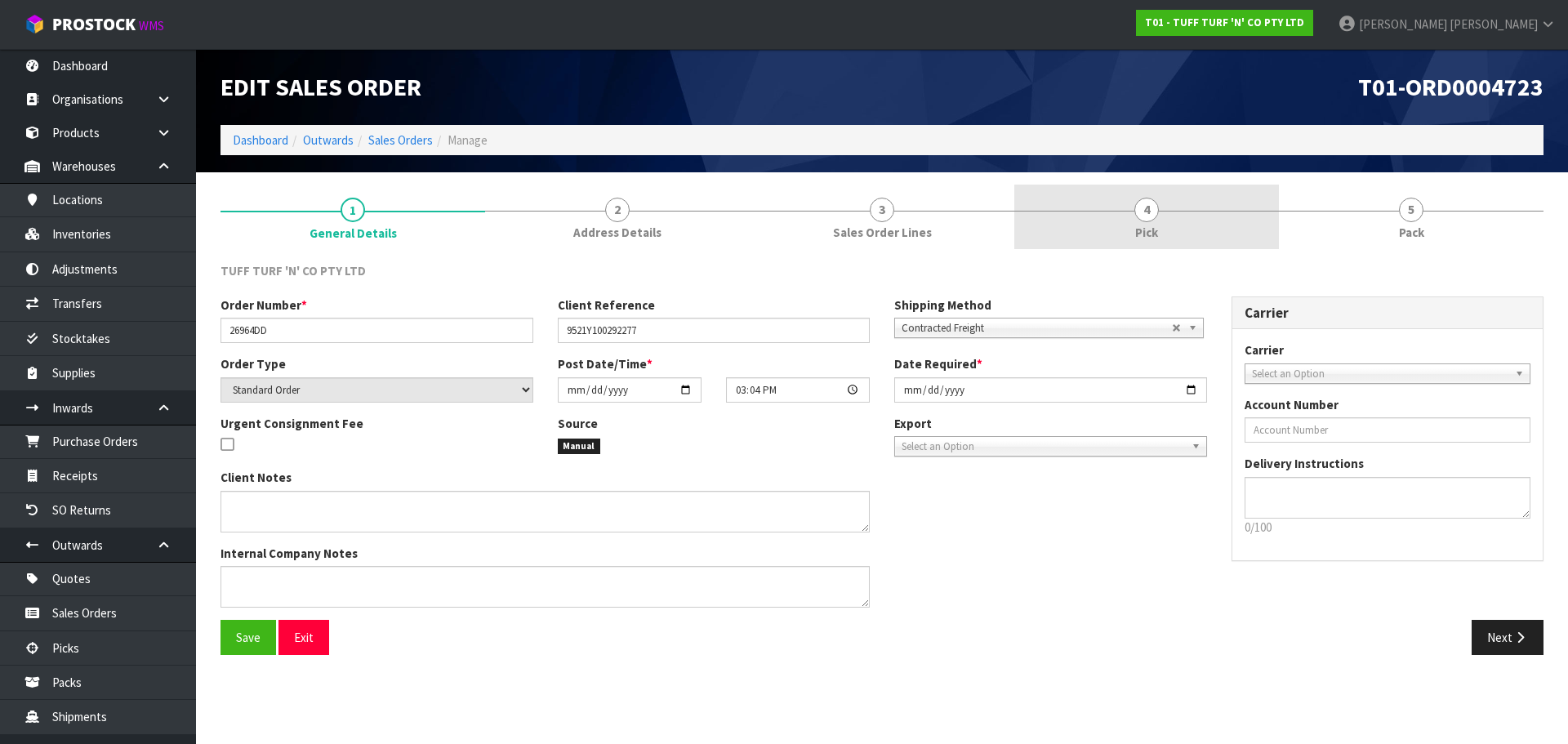
click at [1162, 237] on link "4 Pick" at bounding box center [1146, 217] width 265 height 65
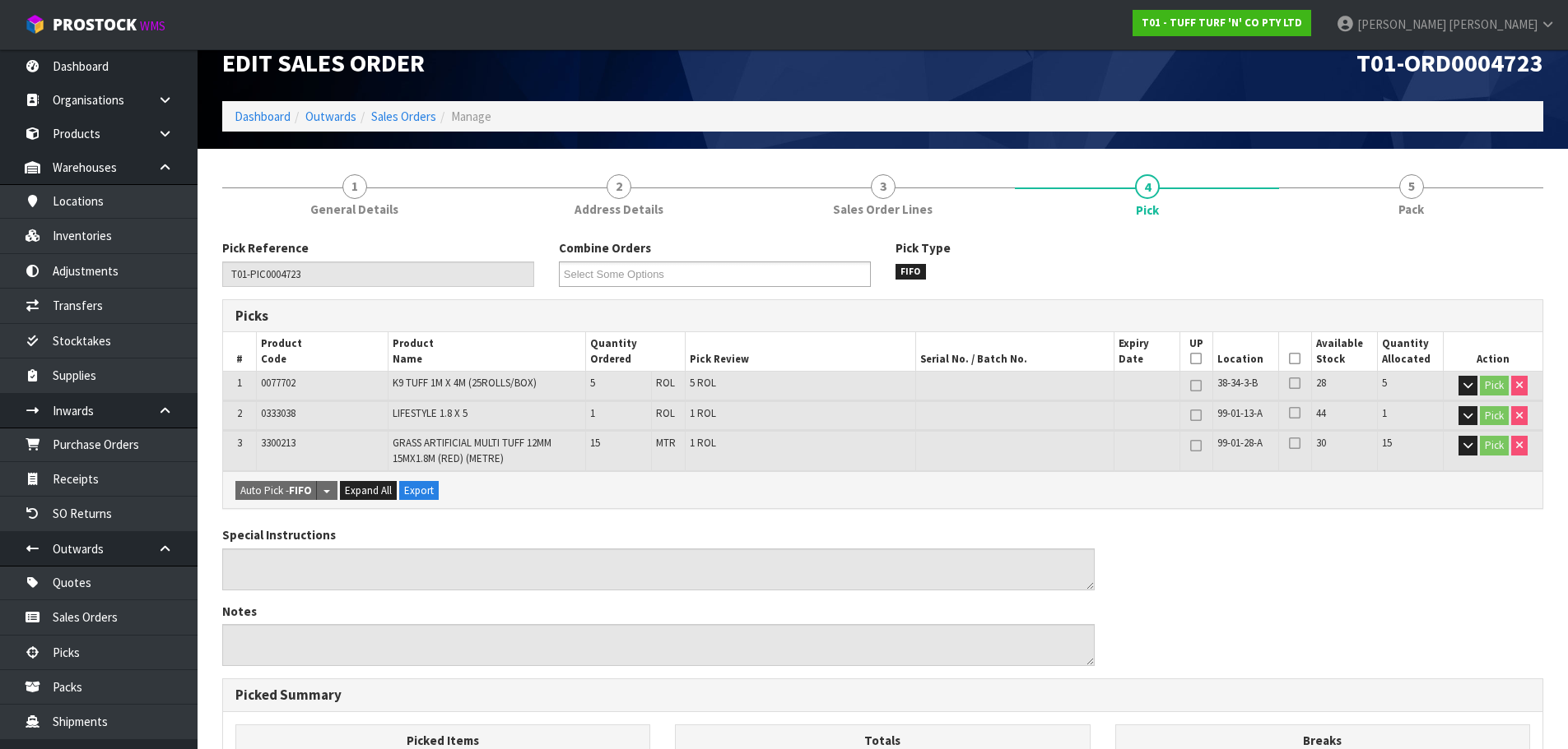
scroll to position [408, 0]
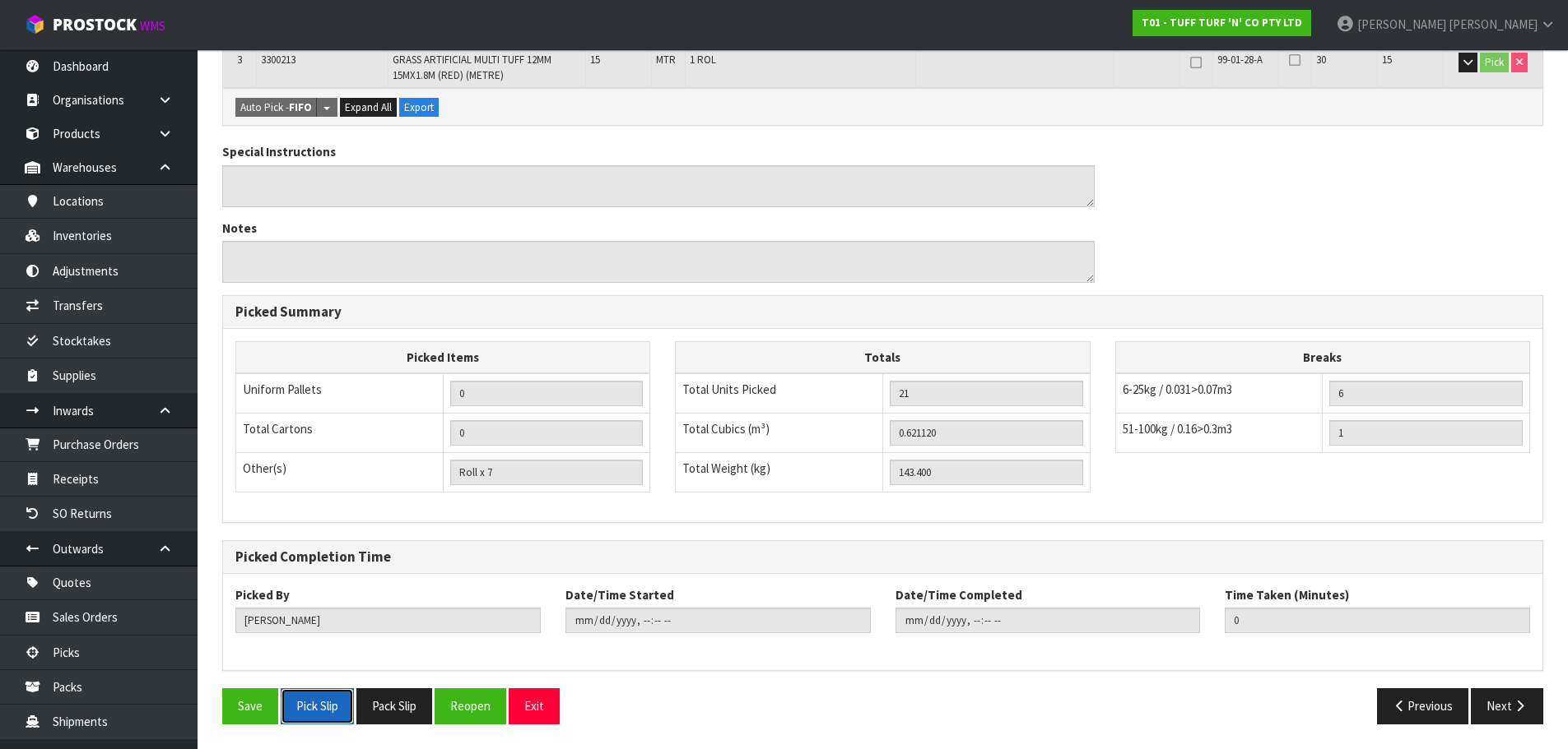
click at [321, 712] on button "Pick Slip" at bounding box center [316, 706] width 73 height 35
click at [89, 249] on link "Inventories" at bounding box center [99, 235] width 198 height 33
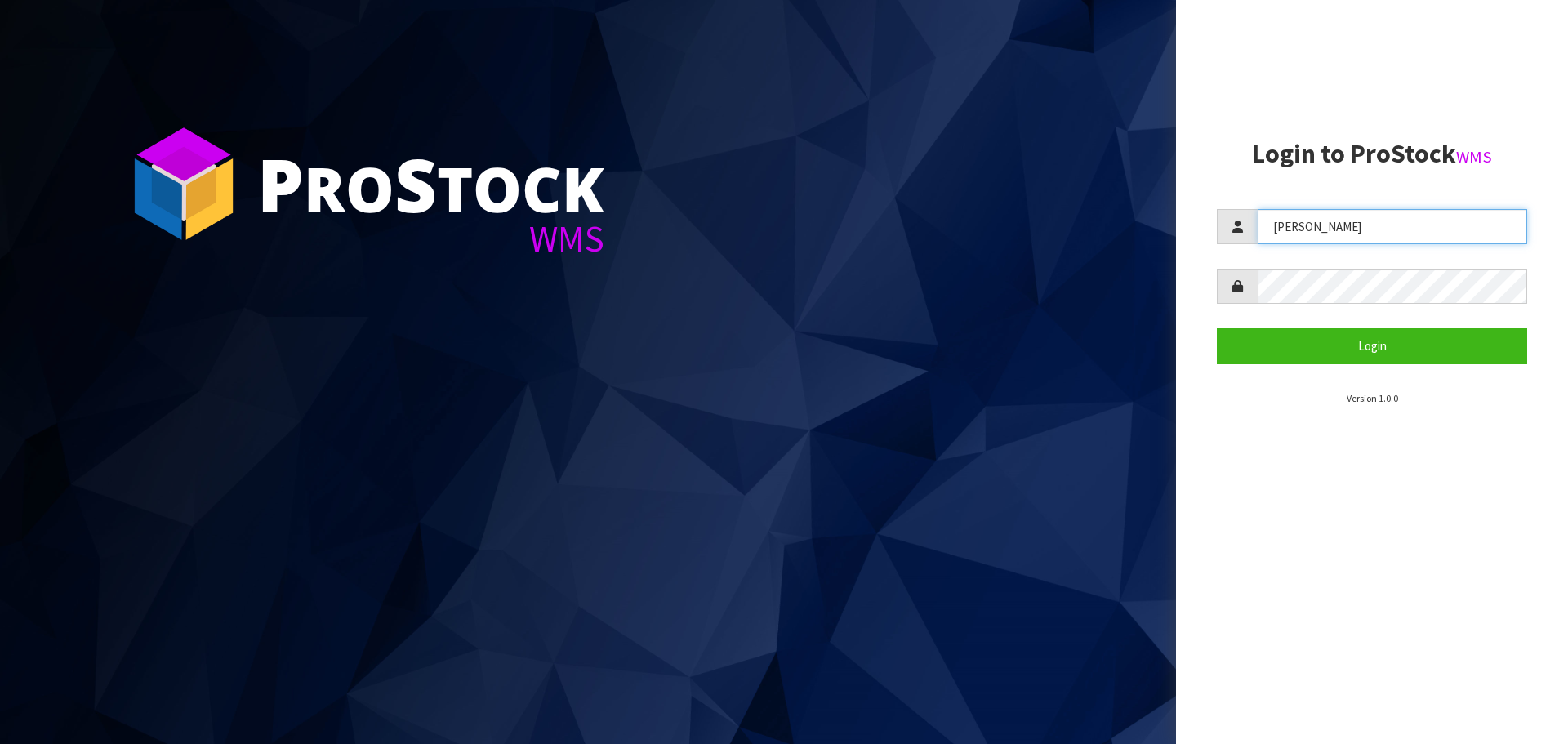
drag, startPoint x: 1329, startPoint y: 225, endPoint x: 1172, endPoint y: 265, distance: 162.0
click at [1172, 265] on div "P ro S tock WMS Login to ProStock WMS [PERSON_NAME] Login Version 1.0.0" at bounding box center [784, 372] width 1568 height 744
type input "[PERSON_NAME]"
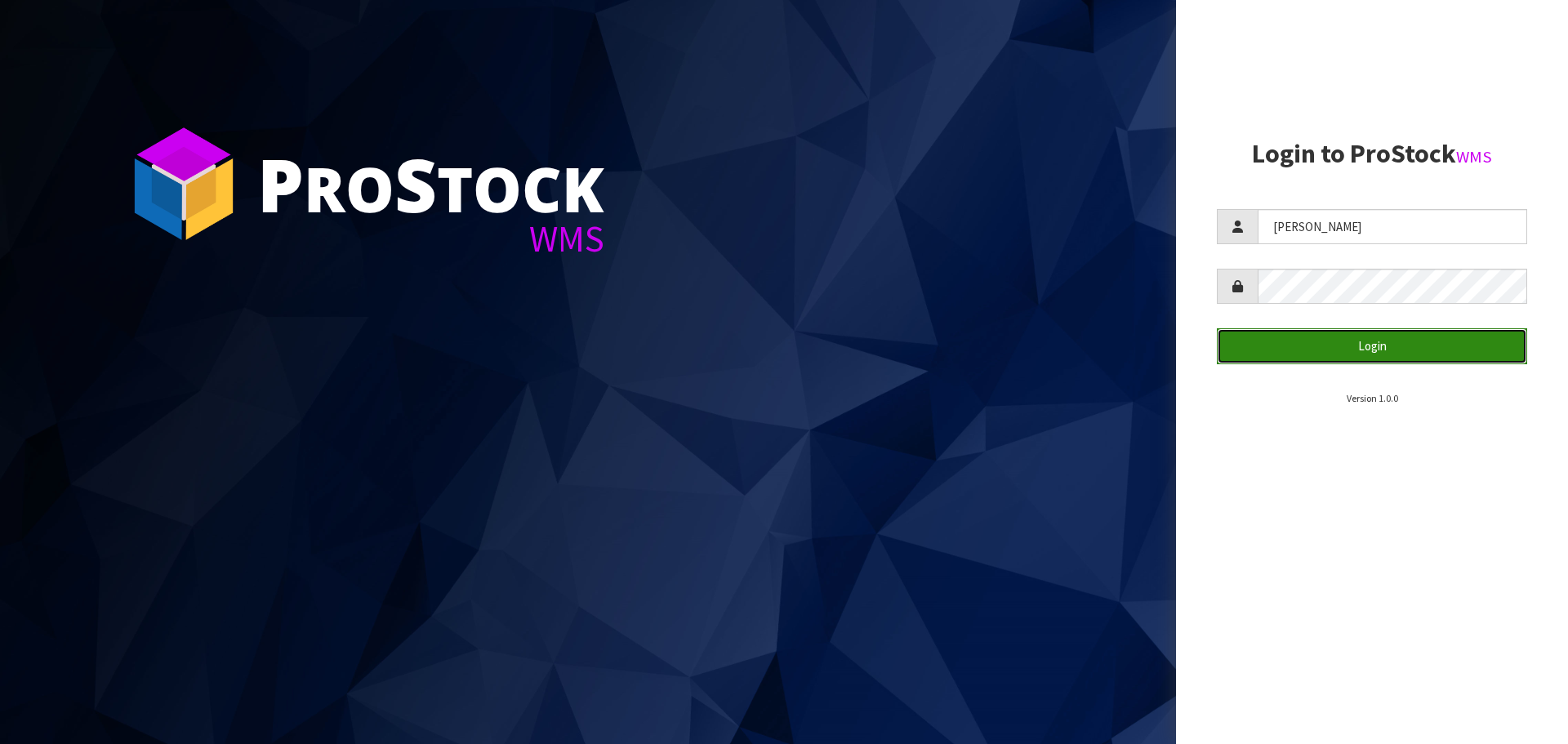
click at [1397, 353] on button "Login" at bounding box center [1372, 346] width 310 height 35
